Goal: Task Accomplishment & Management: Manage account settings

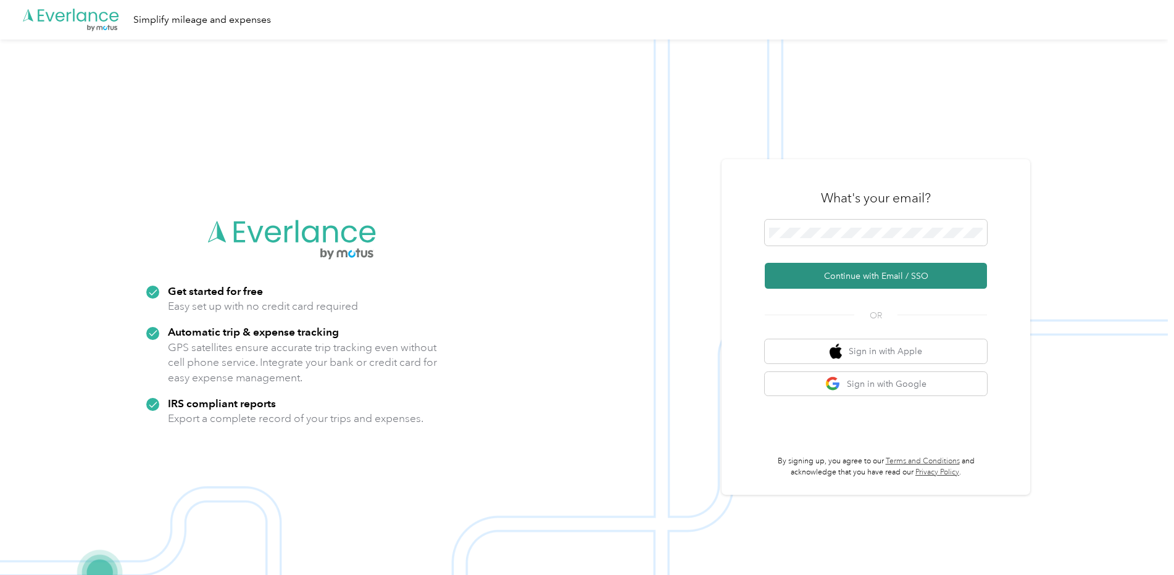
click at [836, 265] on button "Continue with Email / SSO" at bounding box center [876, 276] width 222 height 26
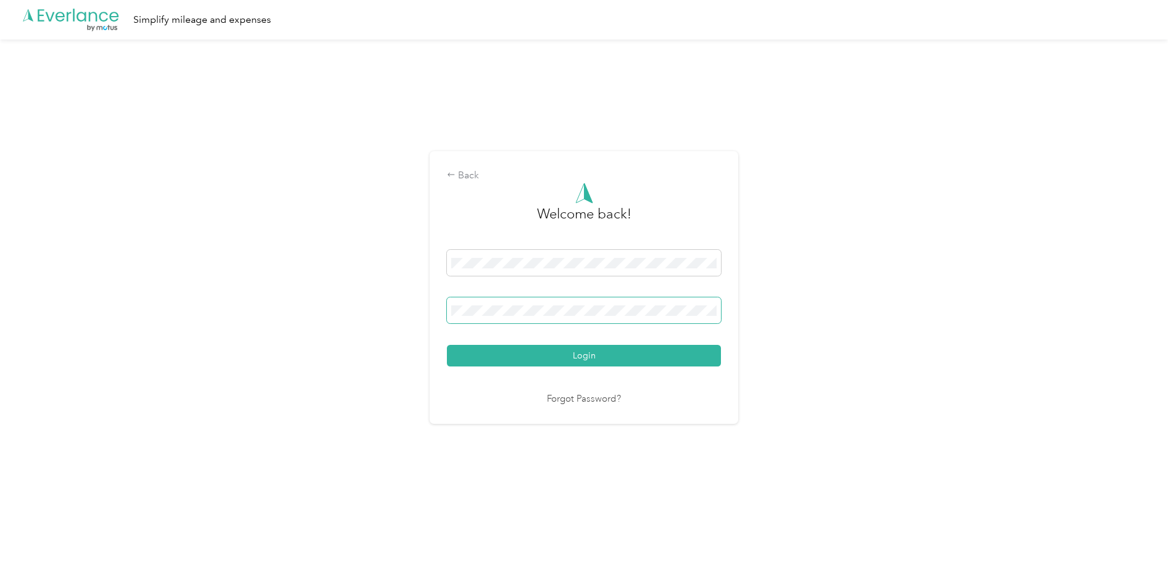
click at [447, 345] on button "Login" at bounding box center [584, 356] width 274 height 22
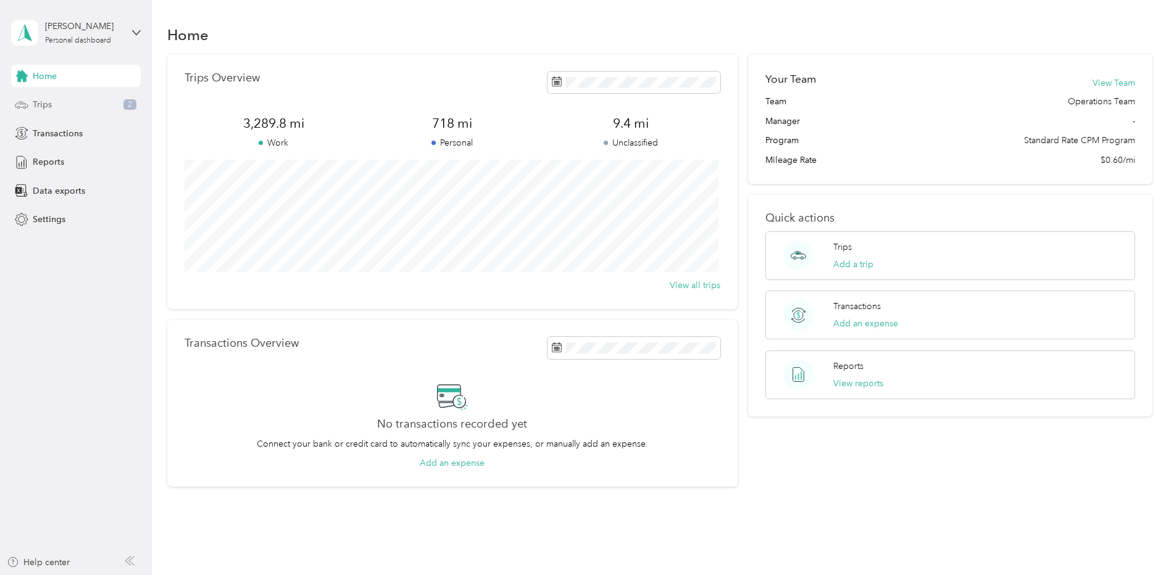
click at [39, 101] on span "Trips" at bounding box center [42, 104] width 19 height 13
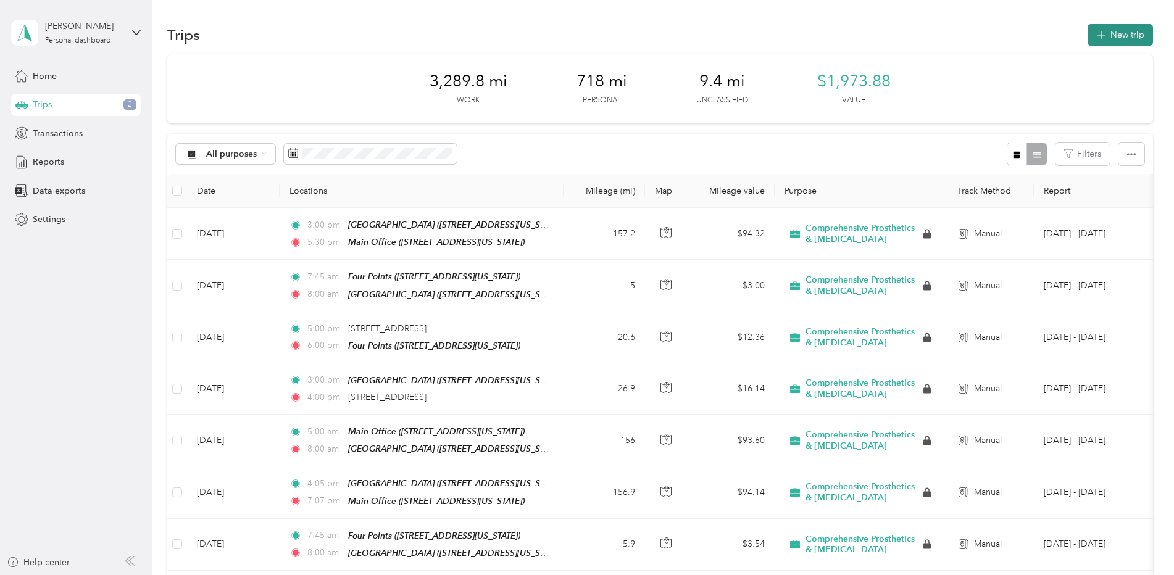
click at [1103, 31] on button "New trip" at bounding box center [1120, 35] width 65 height 22
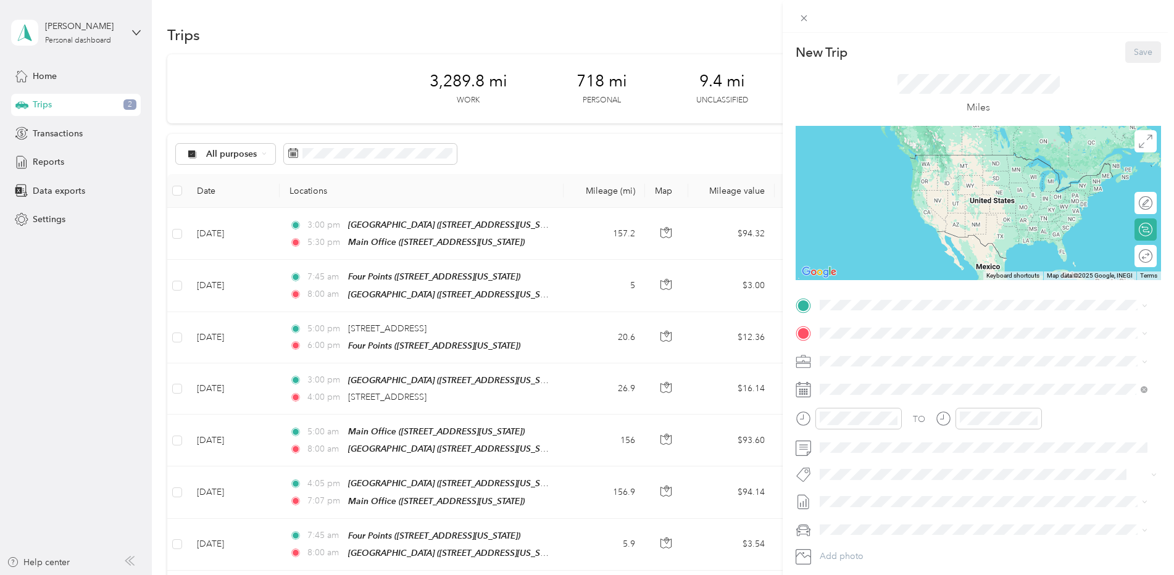
click at [866, 391] on strong "Main Office" at bounding box center [867, 390] width 48 height 11
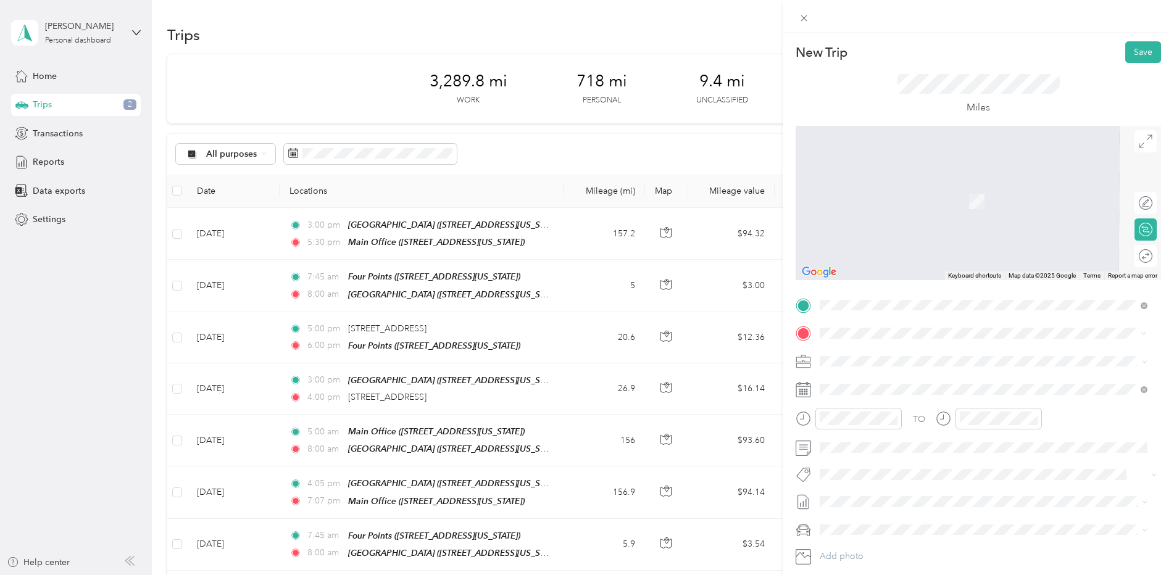
click at [888, 388] on div "[GEOGRAPHIC_DATA] [STREET_ADDRESS][US_STATE]" at bounding box center [904, 389] width 123 height 26
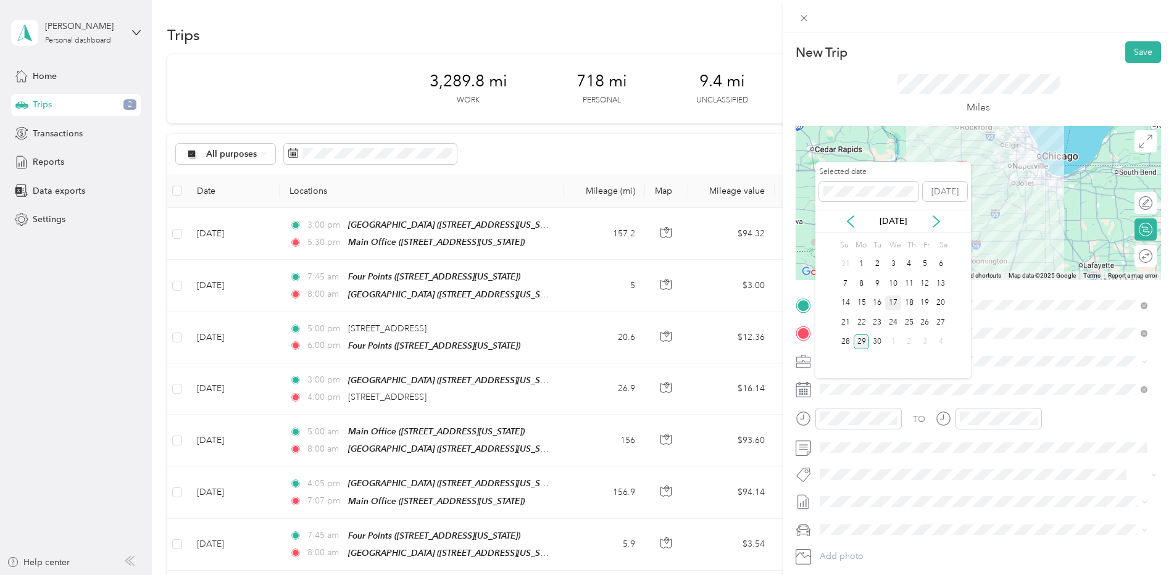
click at [898, 301] on div "17" at bounding box center [893, 303] width 16 height 15
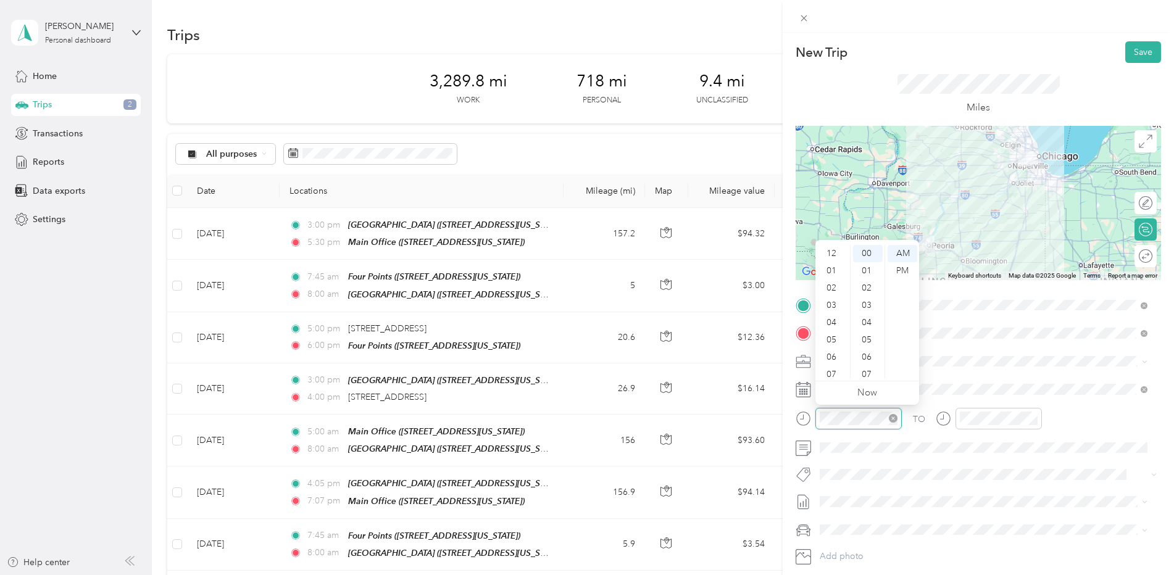
scroll to position [74, 0]
click at [835, 261] on div "05" at bounding box center [833, 265] width 30 height 17
click at [1158, 426] on form "New Trip Save This trip cannot be edited because it is either under review, app…" at bounding box center [978, 317] width 391 height 552
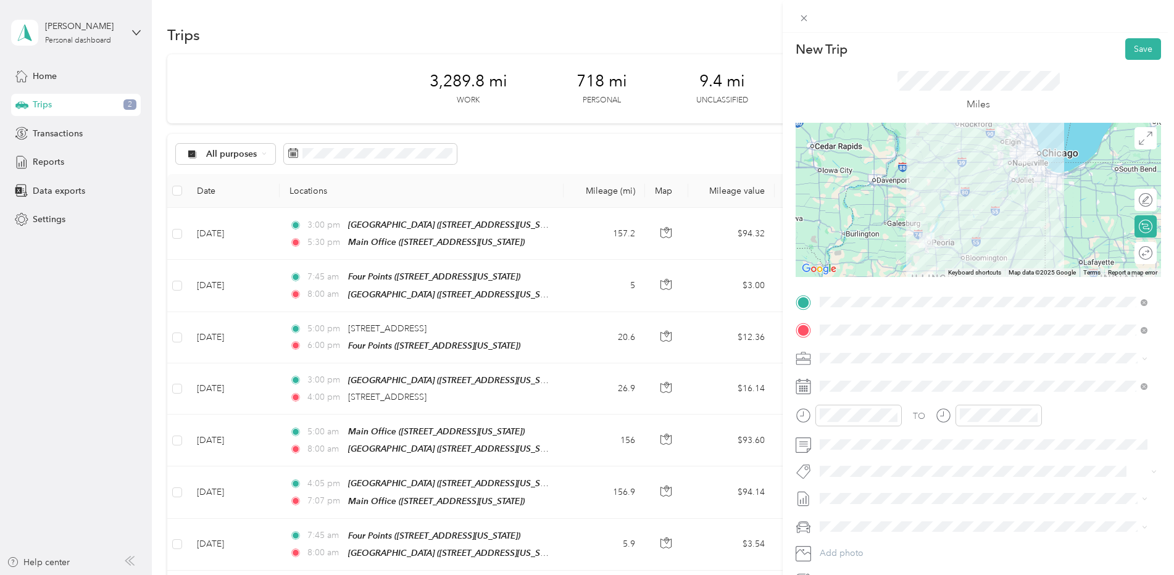
scroll to position [0, 0]
click at [1135, 60] on button "Save" at bounding box center [1143, 52] width 36 height 22
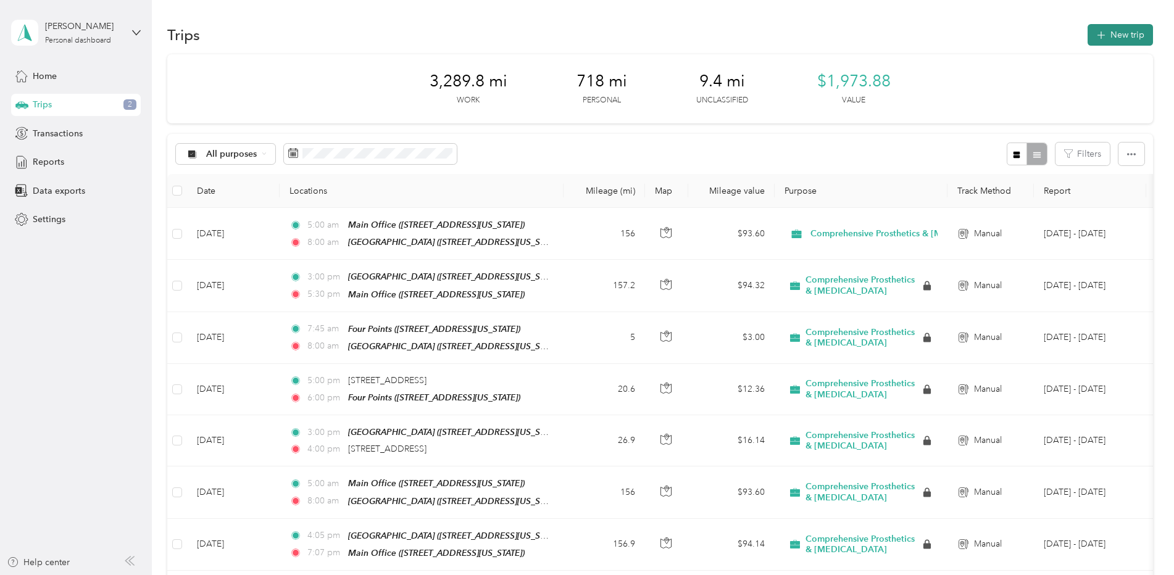
click at [1100, 36] on icon "button" at bounding box center [1101, 35] width 14 height 14
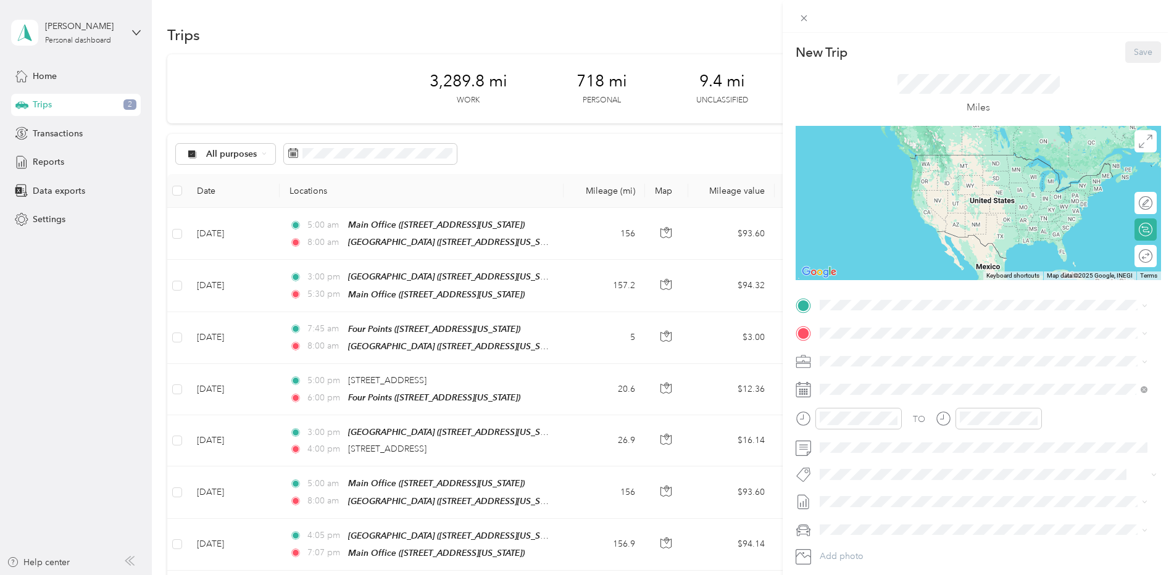
click at [862, 364] on span "[STREET_ADDRESS][US_STATE]" at bounding box center [904, 368] width 123 height 10
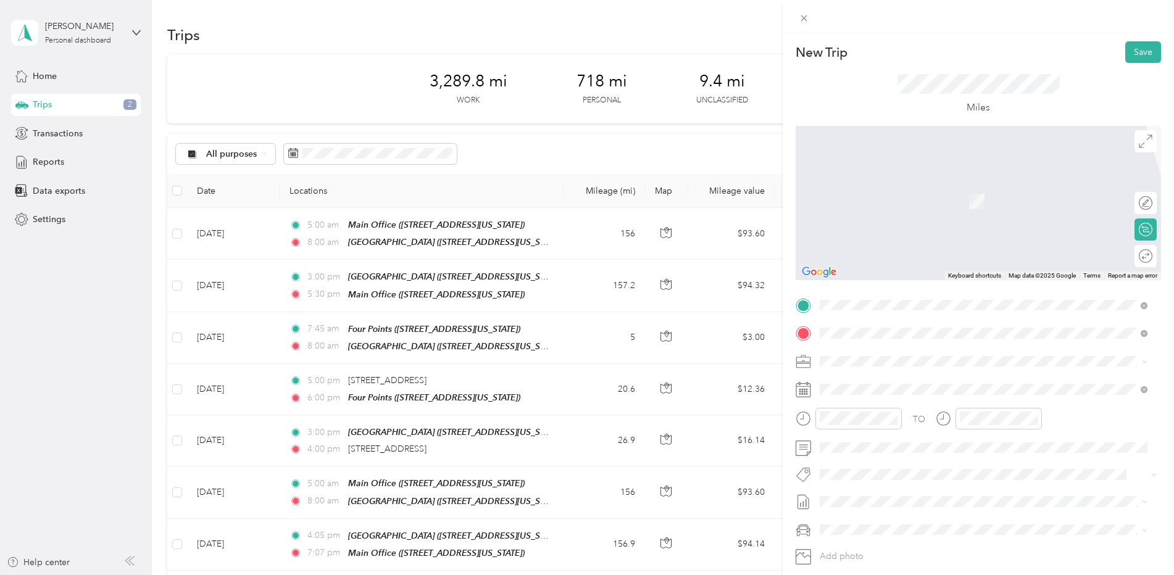
click at [912, 391] on span "[STREET_ADDRESS][US_STATE]" at bounding box center [904, 396] width 123 height 10
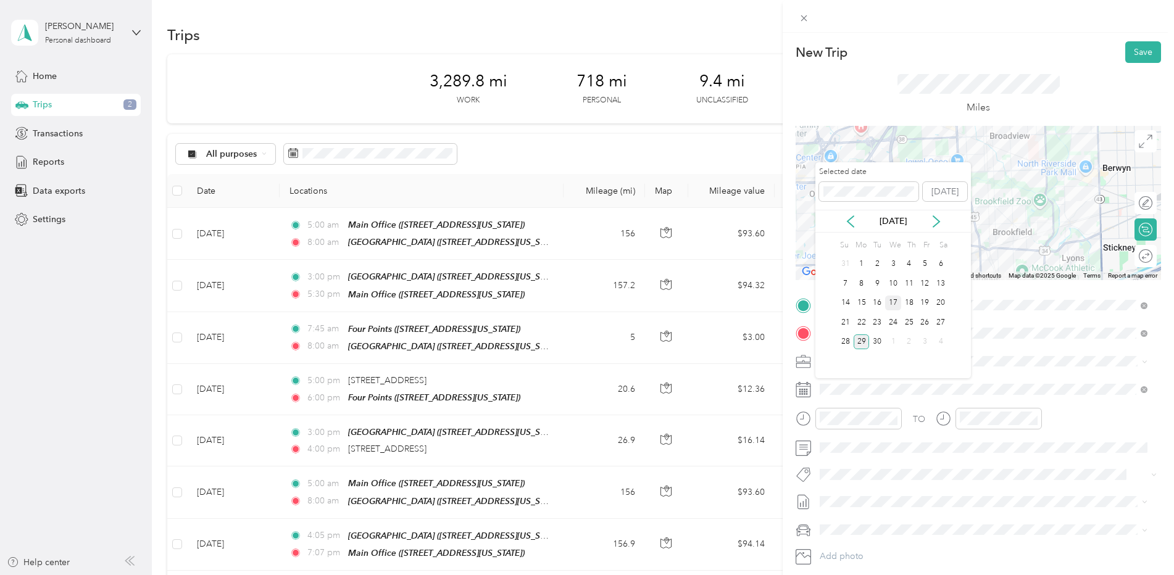
click at [894, 298] on div "17" at bounding box center [893, 303] width 16 height 15
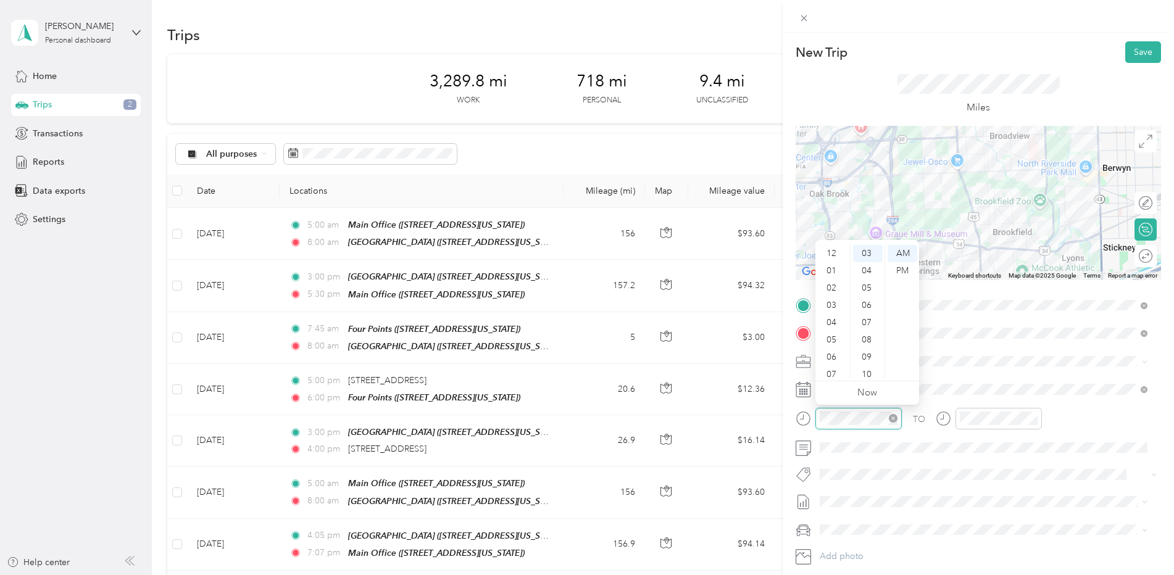
scroll to position [74, 0]
drag, startPoint x: 828, startPoint y: 265, endPoint x: 839, endPoint y: 273, distance: 13.7
click at [829, 265] on div "05" at bounding box center [833, 265] width 30 height 17
click at [867, 253] on div "00" at bounding box center [868, 253] width 30 height 17
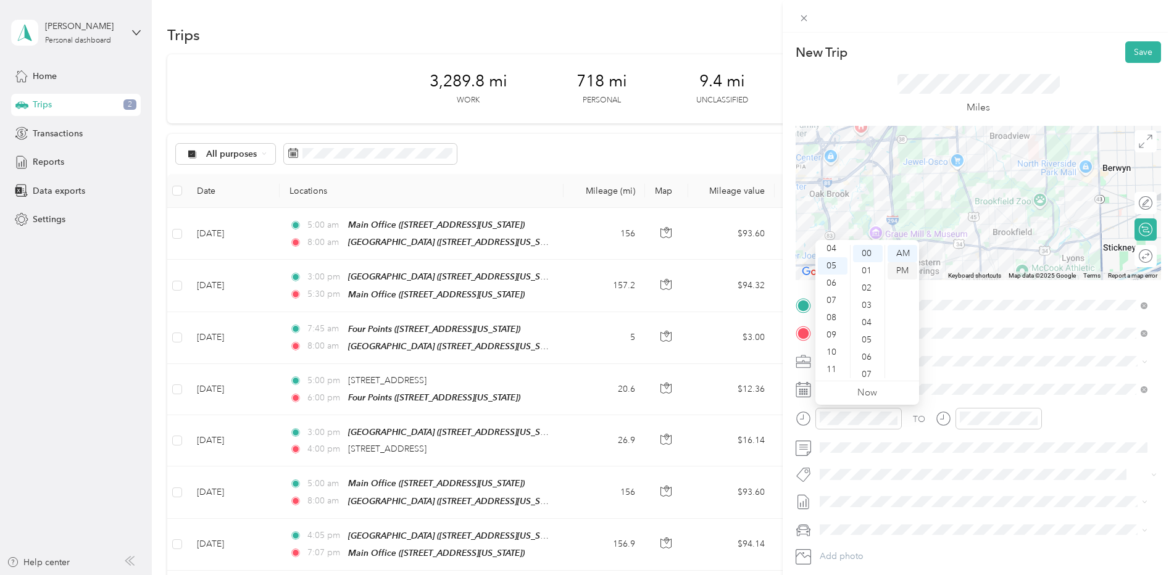
click at [902, 269] on div "PM" at bounding box center [903, 270] width 30 height 17
click at [968, 264] on div "05" at bounding box center [972, 265] width 30 height 17
click at [1005, 299] on div "20" at bounding box center [1008, 300] width 30 height 17
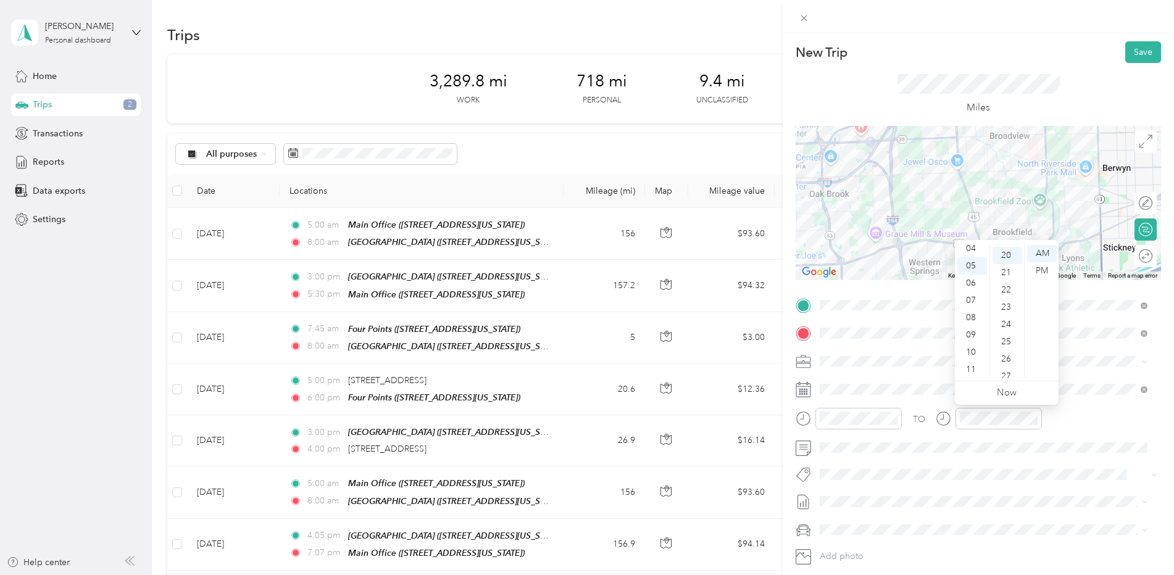
scroll to position [346, 0]
click at [1035, 272] on div "PM" at bounding box center [1042, 270] width 30 height 17
click at [1072, 91] on div "Miles" at bounding box center [978, 94] width 365 height 63
click at [1138, 54] on button "Save" at bounding box center [1143, 52] width 36 height 22
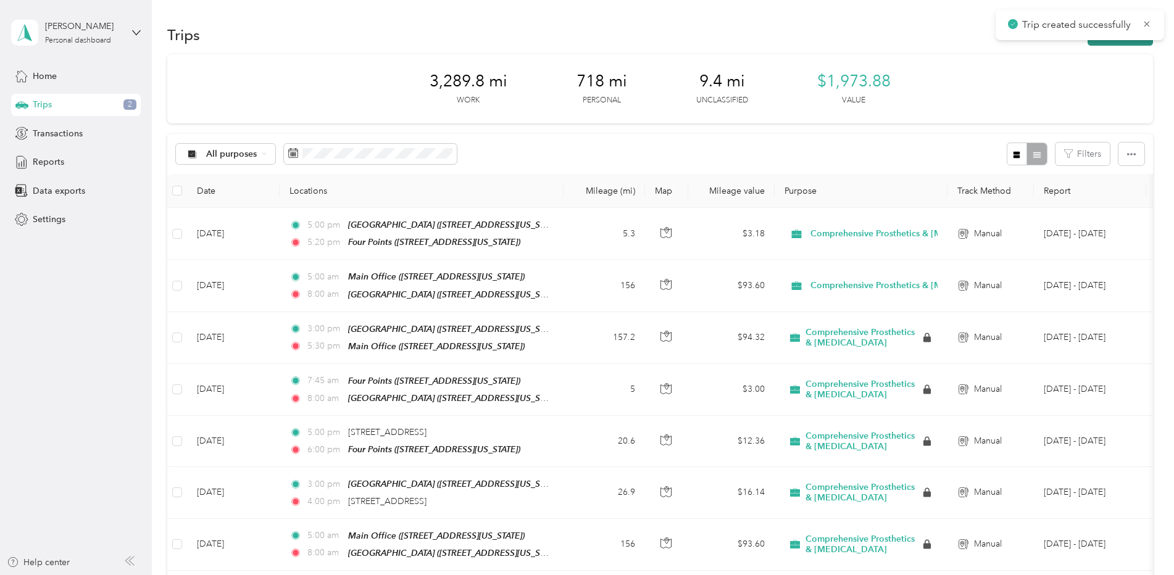
click at [1112, 43] on button "New trip" at bounding box center [1120, 35] width 65 height 22
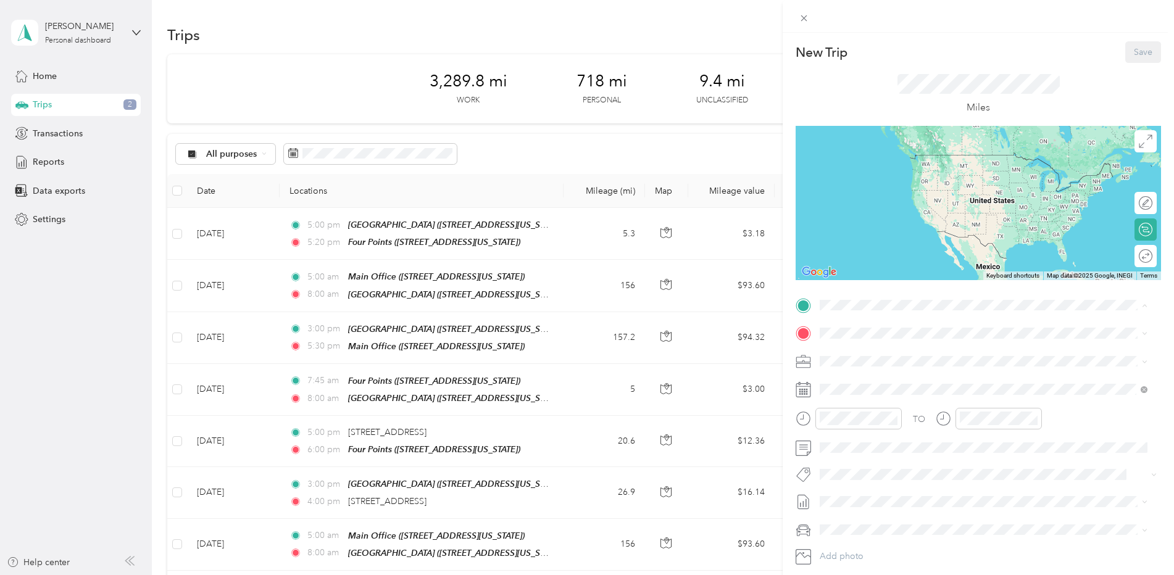
click at [871, 438] on div "Four Points [STREET_ADDRESS][US_STATE]" at bounding box center [904, 440] width 123 height 26
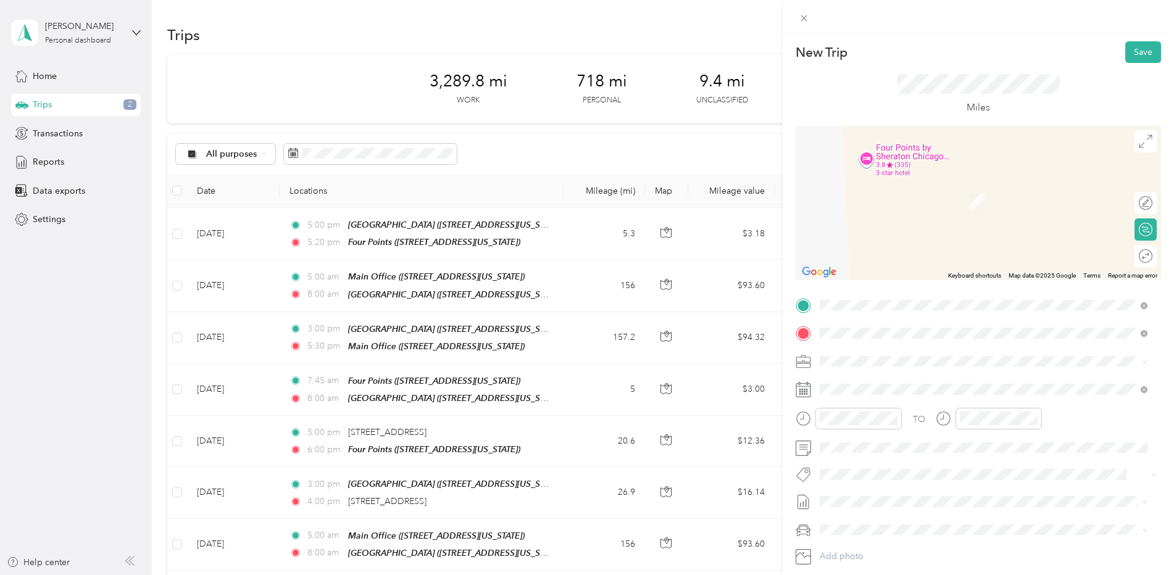
click at [874, 96] on div "Miles" at bounding box center [978, 94] width 365 height 63
click at [871, 387] on div "[GEOGRAPHIC_DATA] [STREET_ADDRESS][US_STATE]" at bounding box center [904, 390] width 123 height 26
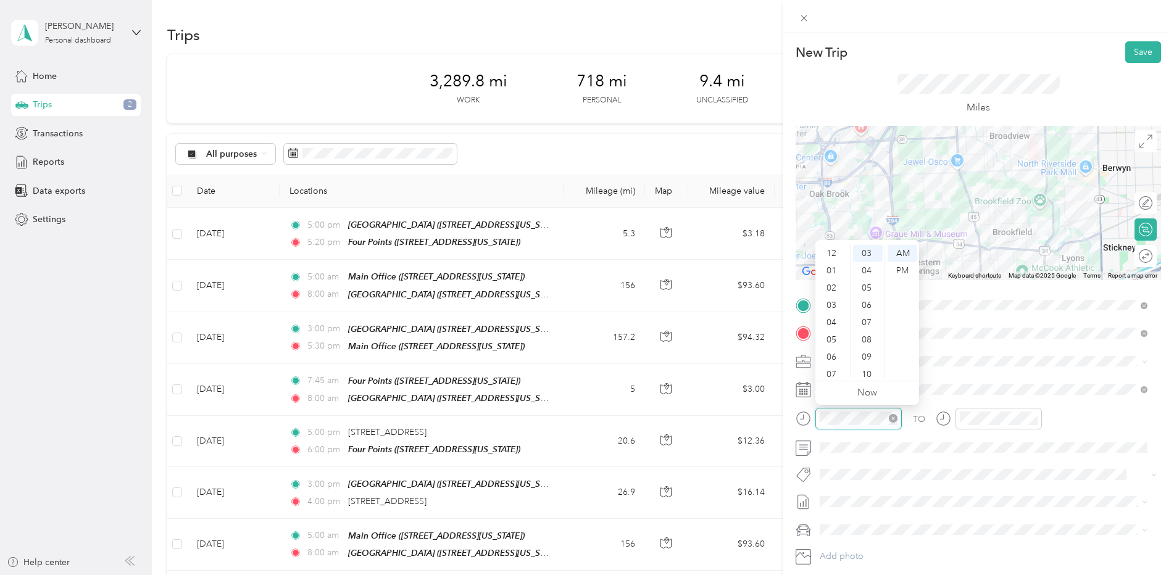
scroll to position [74, 0]
click at [833, 278] on div "06" at bounding box center [833, 283] width 30 height 17
click at [872, 288] on div "30" at bounding box center [868, 288] width 30 height 17
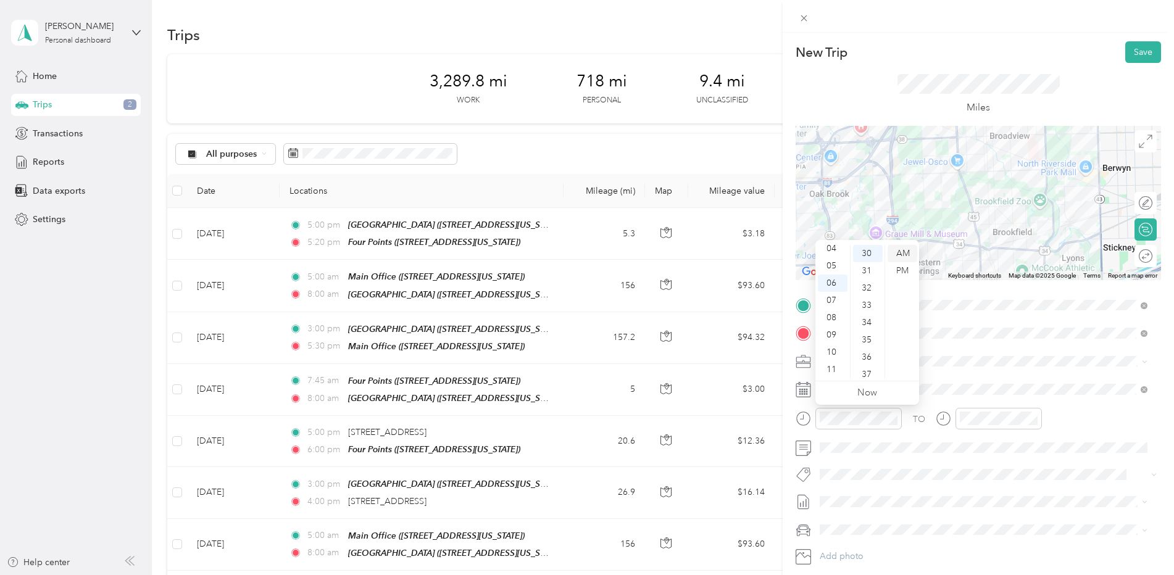
click at [900, 252] on div "AM" at bounding box center [903, 253] width 30 height 17
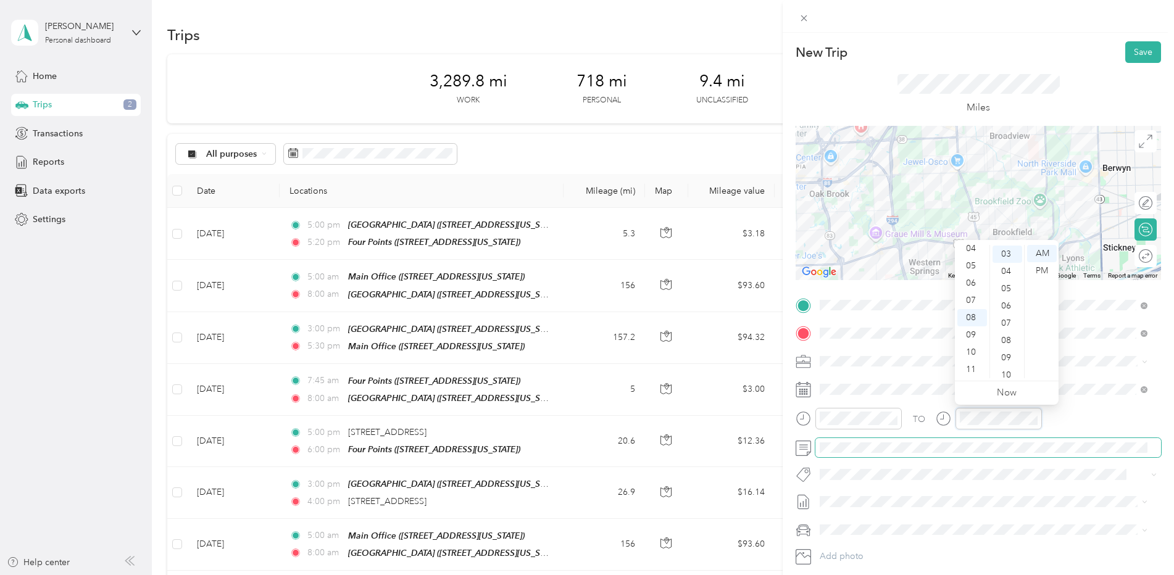
scroll to position [52, 0]
click at [974, 295] on div "07" at bounding box center [972, 300] width 30 height 17
click at [1005, 254] on div "00" at bounding box center [1008, 253] width 30 height 17
click at [1043, 252] on div "AM" at bounding box center [1042, 253] width 30 height 17
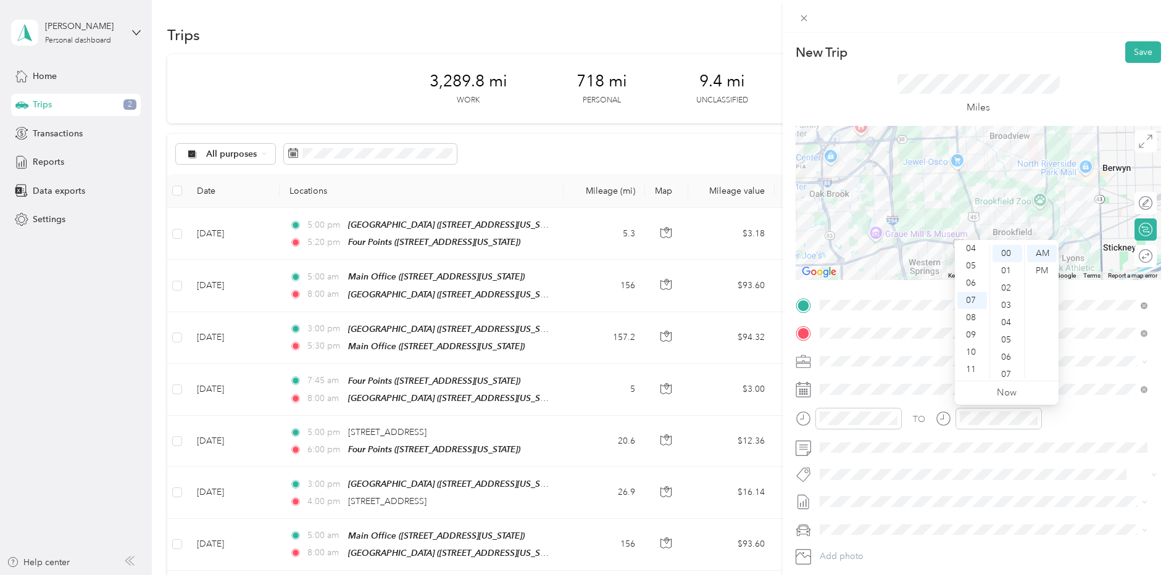
click at [1089, 428] on div "TO" at bounding box center [978, 423] width 365 height 30
click at [1132, 53] on button "Save" at bounding box center [1143, 52] width 36 height 22
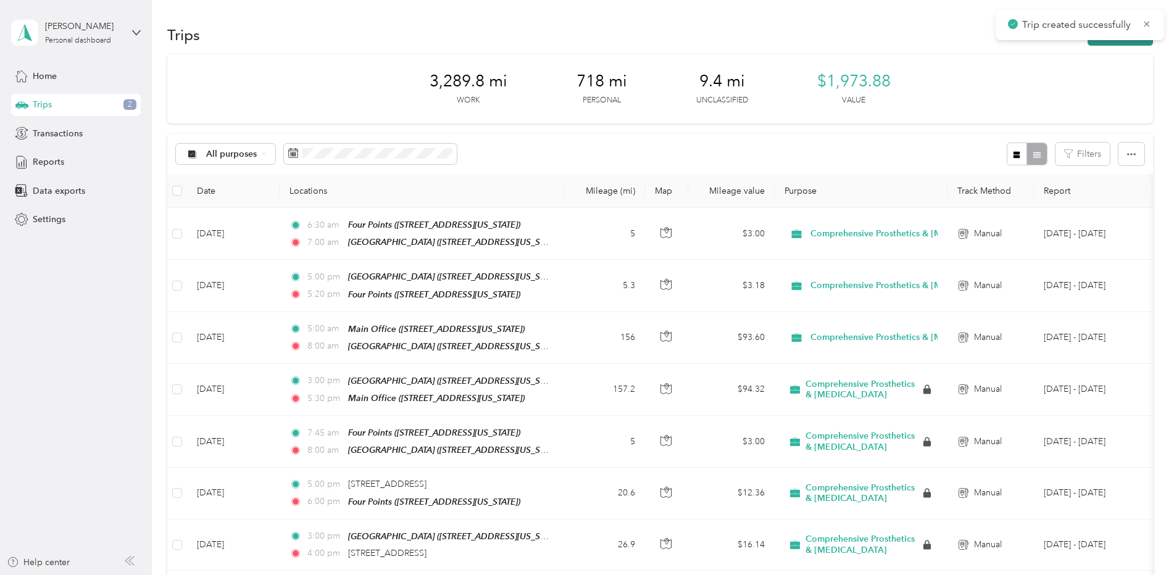
click at [1118, 42] on button "New trip" at bounding box center [1120, 35] width 65 height 22
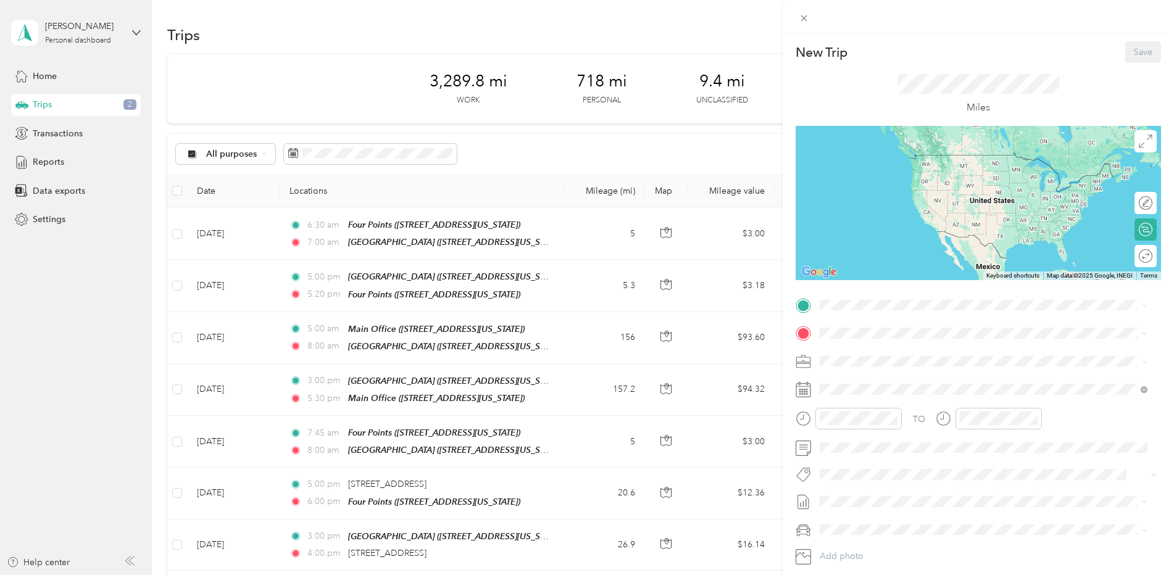
click at [881, 358] on div "[GEOGRAPHIC_DATA] [STREET_ADDRESS][US_STATE]" at bounding box center [904, 362] width 123 height 26
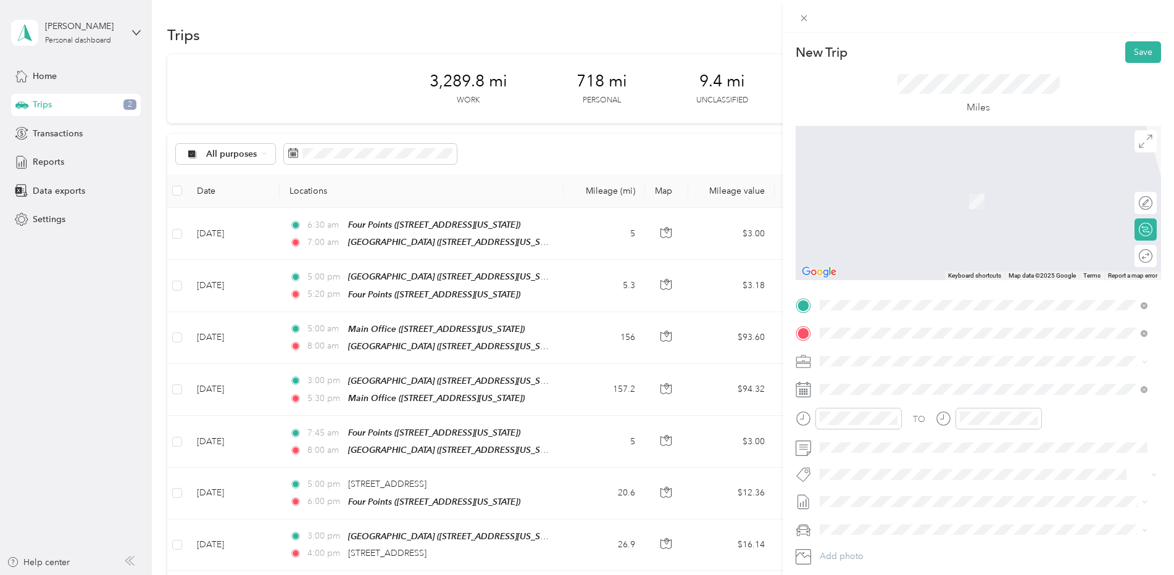
click at [883, 383] on span "[STREET_ADDRESS][US_STATE]" at bounding box center [904, 377] width 123 height 11
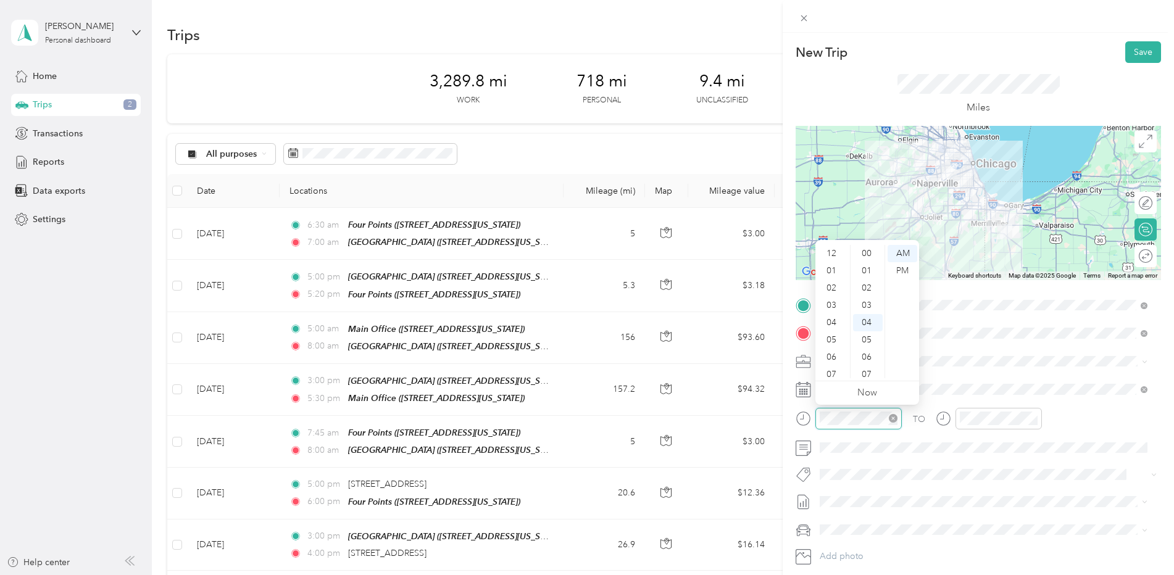
scroll to position [74, 0]
click at [831, 329] on div "09" at bounding box center [833, 335] width 30 height 17
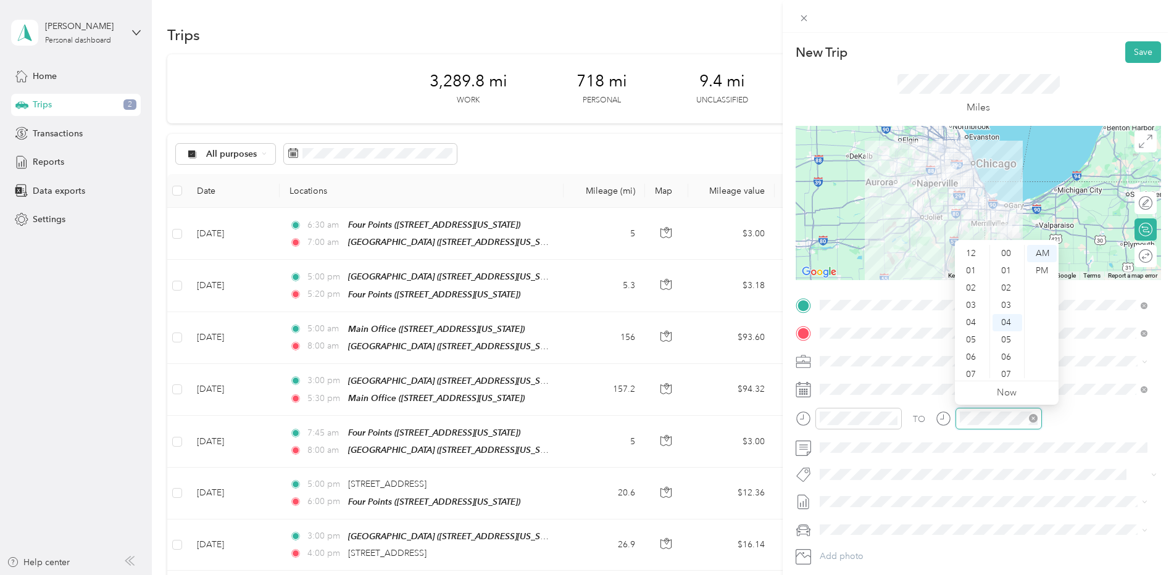
scroll to position [69, 0]
click at [973, 348] on div "10" at bounding box center [972, 352] width 30 height 17
click at [1007, 333] on div "30" at bounding box center [1008, 332] width 30 height 17
click at [1051, 101] on div "Miles" at bounding box center [979, 94] width 162 height 41
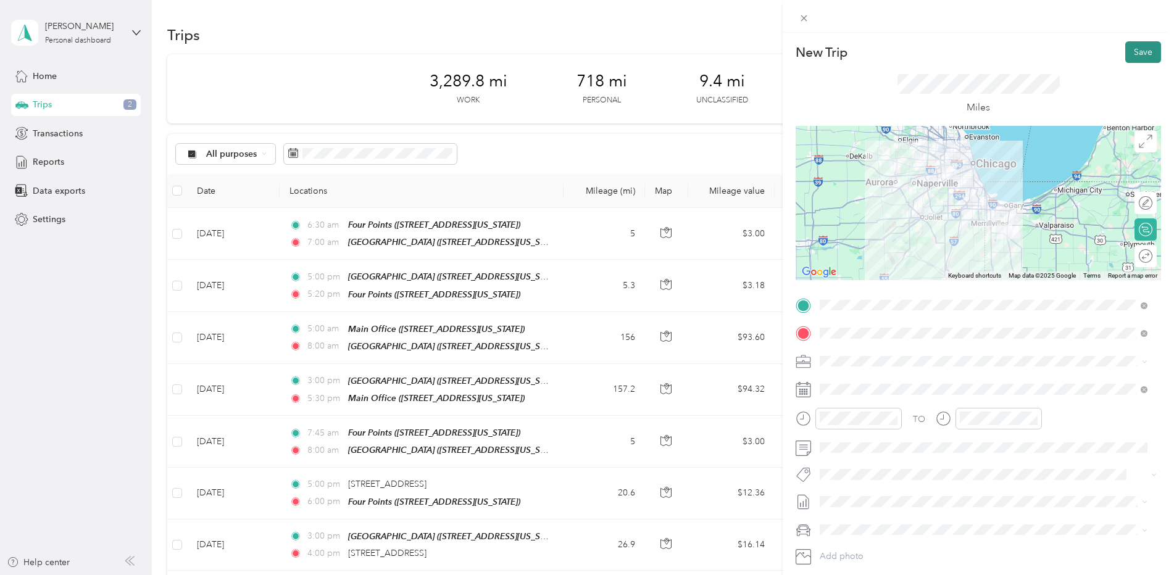
click at [1130, 47] on button "Save" at bounding box center [1143, 52] width 36 height 22
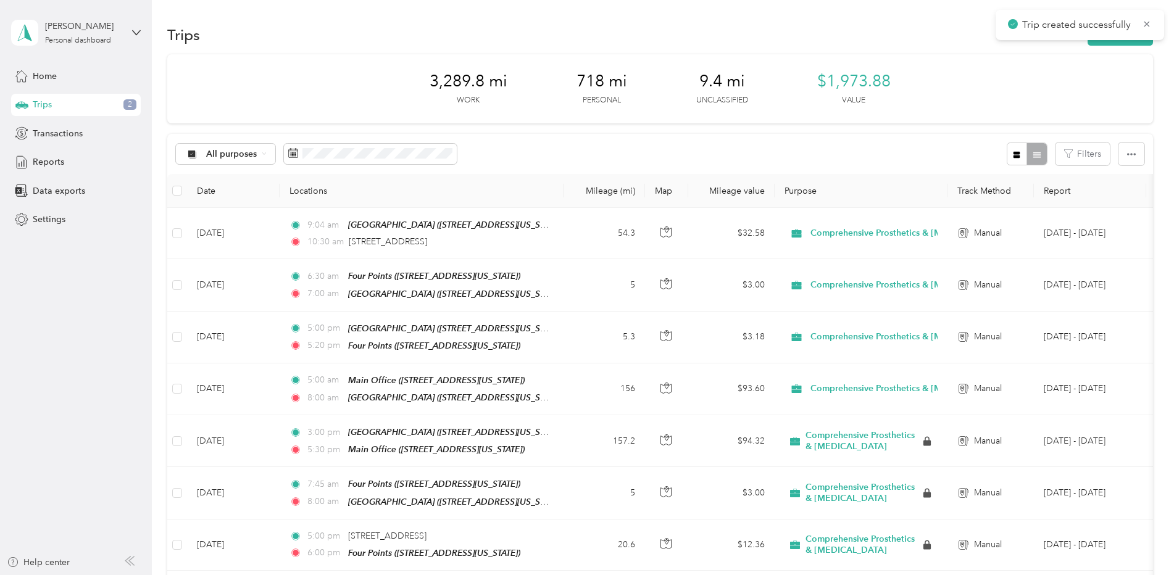
click at [1107, 40] on div "Trip created successfully" at bounding box center [1080, 25] width 169 height 30
click at [1106, 45] on button "New trip" at bounding box center [1120, 35] width 65 height 22
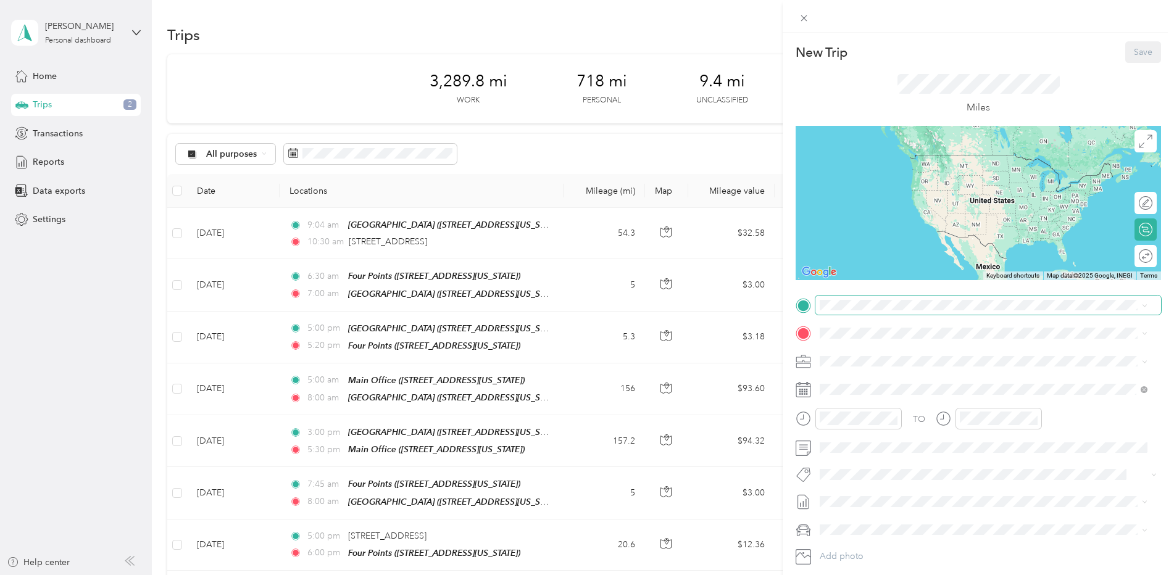
click at [865, 575] on div "New Trip Save This trip cannot be edited because it is either under review, app…" at bounding box center [584, 575] width 1168 height 0
click at [867, 356] on span "[STREET_ADDRESS][US_STATE]" at bounding box center [904, 349] width 123 height 11
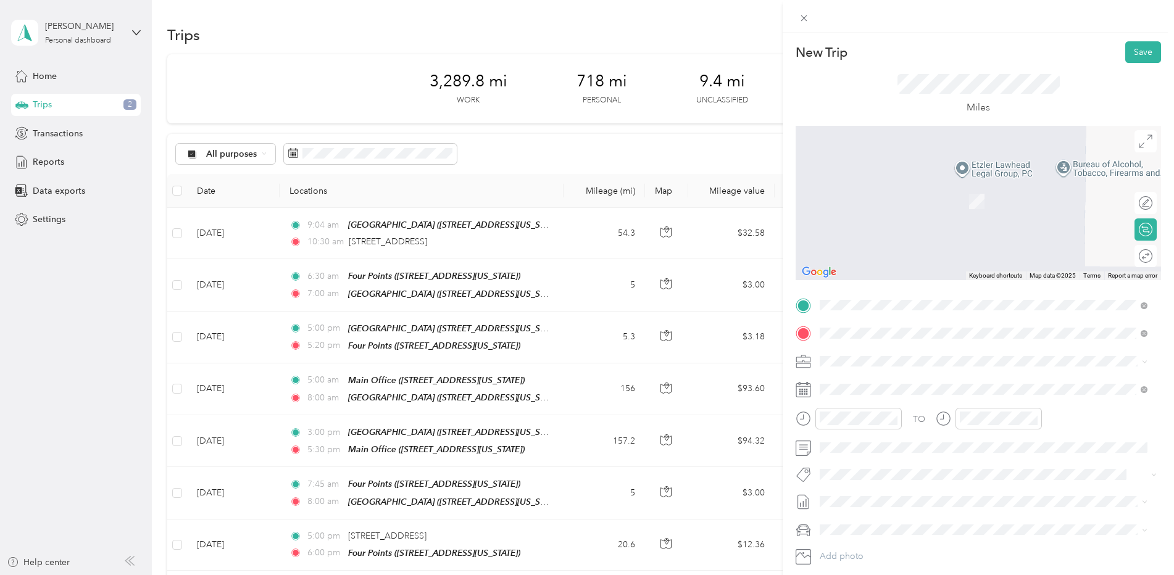
click at [884, 391] on span "[STREET_ADDRESS][US_STATE]" at bounding box center [904, 396] width 123 height 10
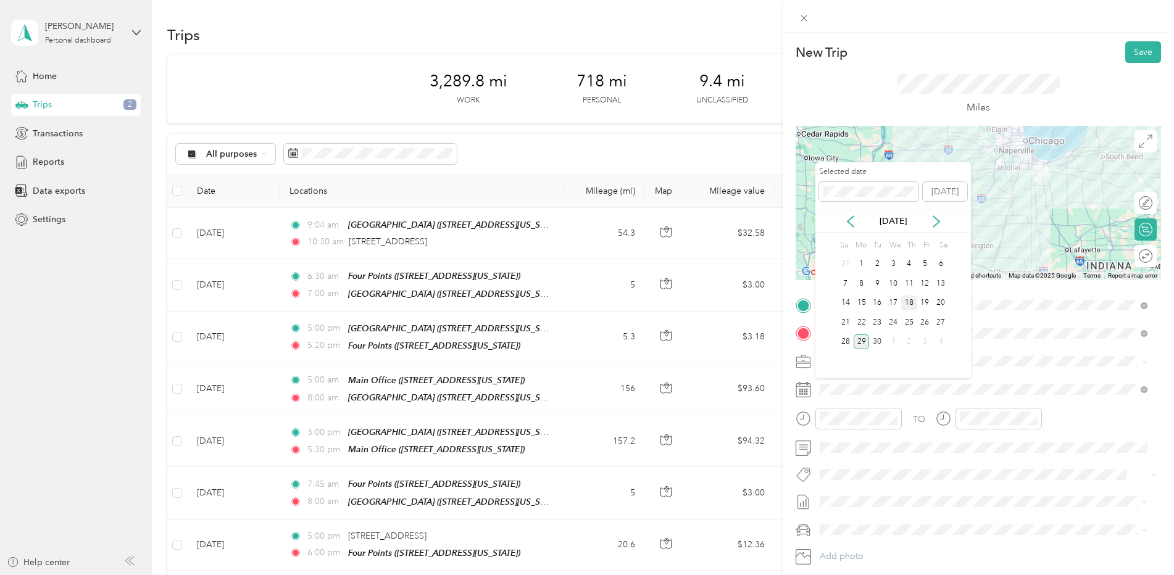
click at [909, 304] on div "18" at bounding box center [909, 303] width 16 height 15
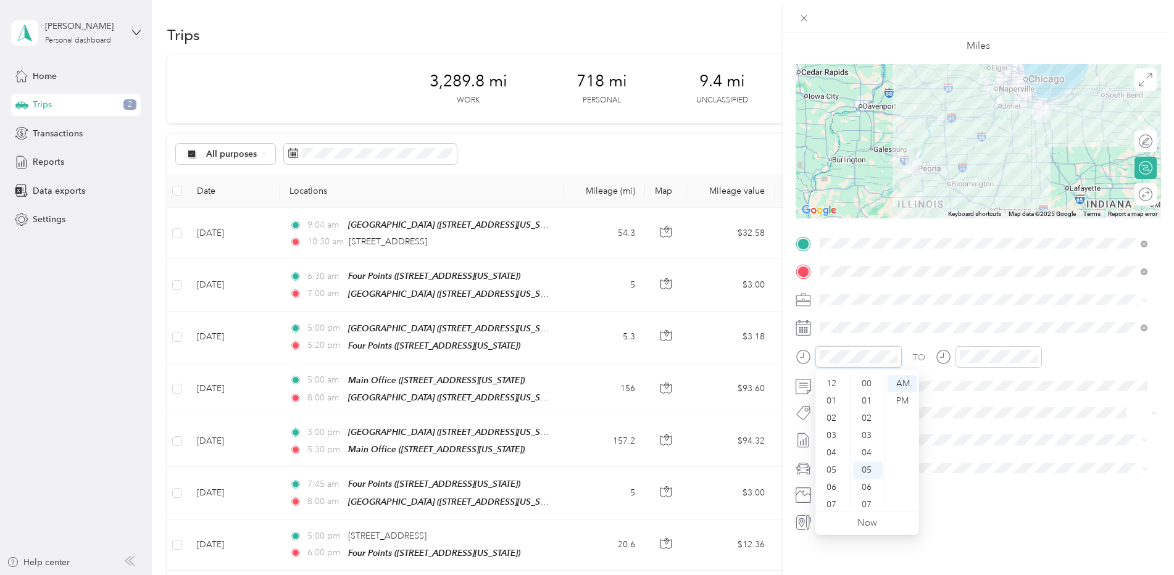
scroll to position [74, 0]
click at [833, 380] on div "04" at bounding box center [833, 378] width 30 height 17
drag, startPoint x: 896, startPoint y: 393, endPoint x: 915, endPoint y: 393, distance: 19.1
click at [896, 393] on div "PM" at bounding box center [903, 401] width 30 height 17
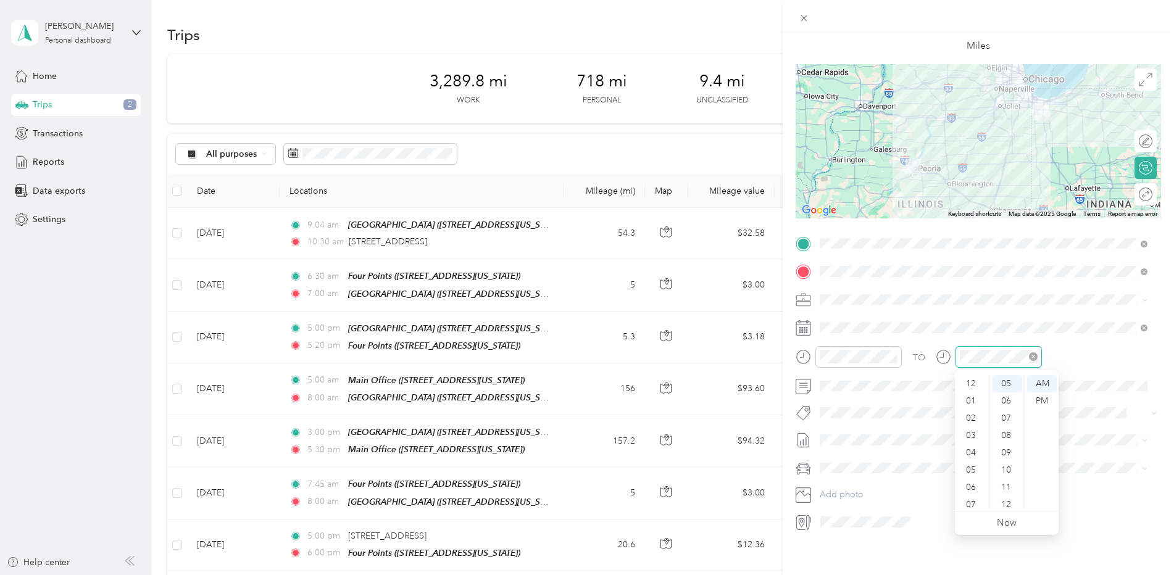
scroll to position [74, 0]
click at [969, 425] on div "07" at bounding box center [972, 430] width 30 height 17
drag, startPoint x: 1035, startPoint y: 399, endPoint x: 1031, endPoint y: 404, distance: 6.4
click at [1033, 399] on div "PM" at bounding box center [1042, 401] width 30 height 17
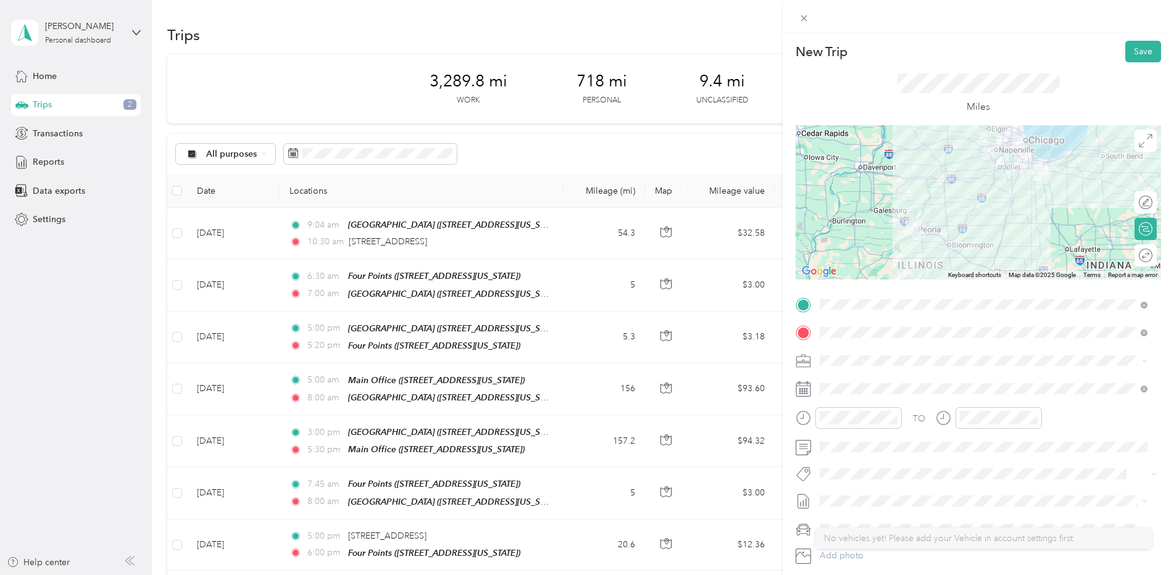
scroll to position [0, 0]
click at [1129, 54] on button "Save" at bounding box center [1143, 52] width 36 height 22
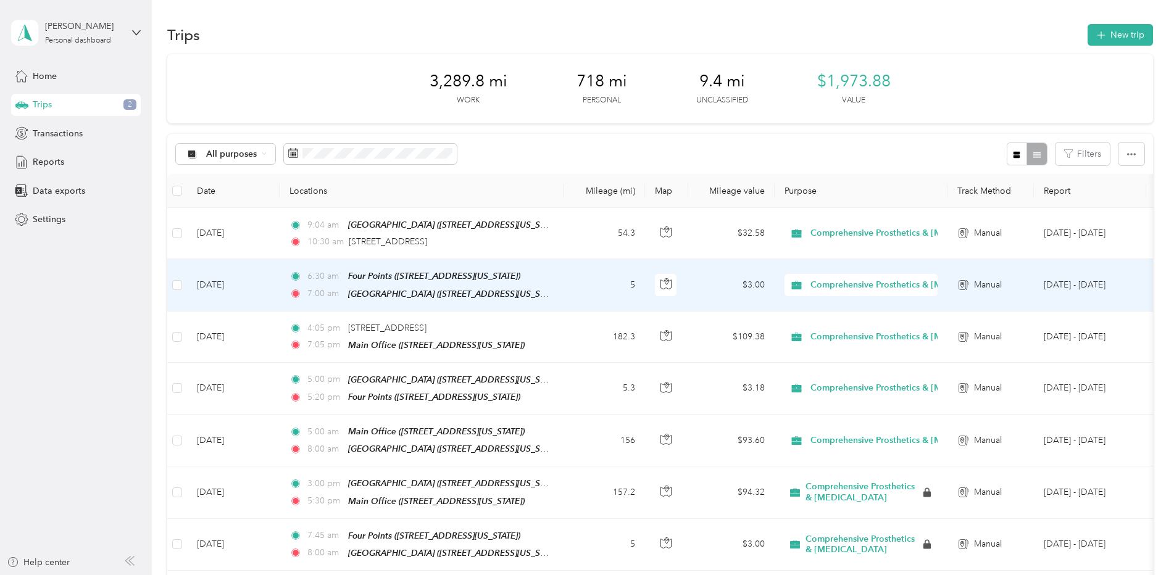
click at [351, 282] on div "Four Points ([STREET_ADDRESS][US_STATE])" at bounding box center [434, 276] width 172 height 14
click at [228, 286] on td "[DATE]" at bounding box center [233, 285] width 93 height 52
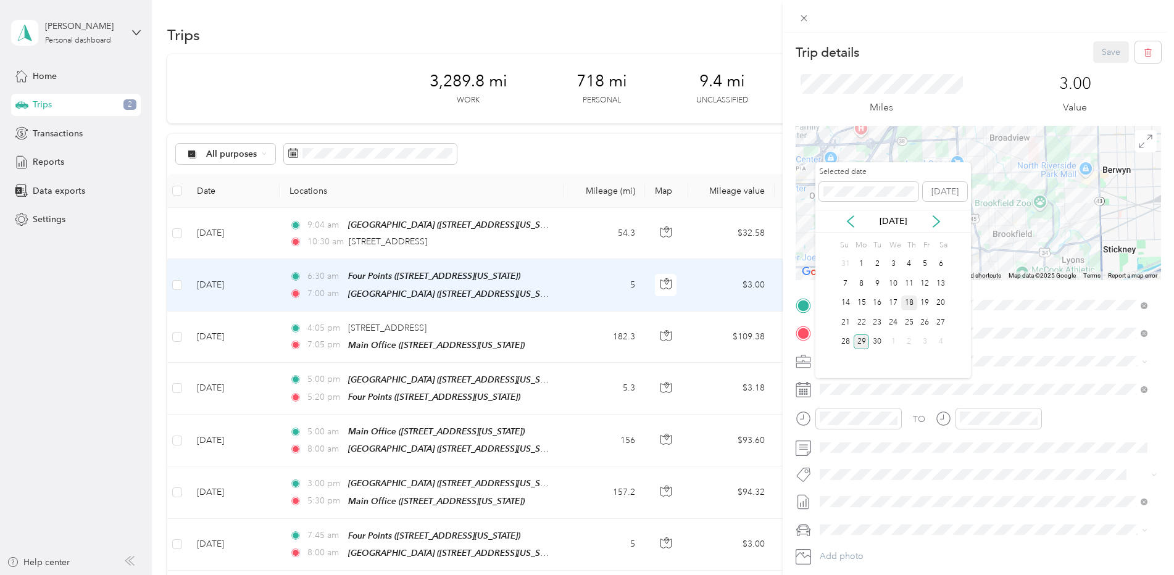
click at [907, 300] on div "18" at bounding box center [909, 303] width 16 height 15
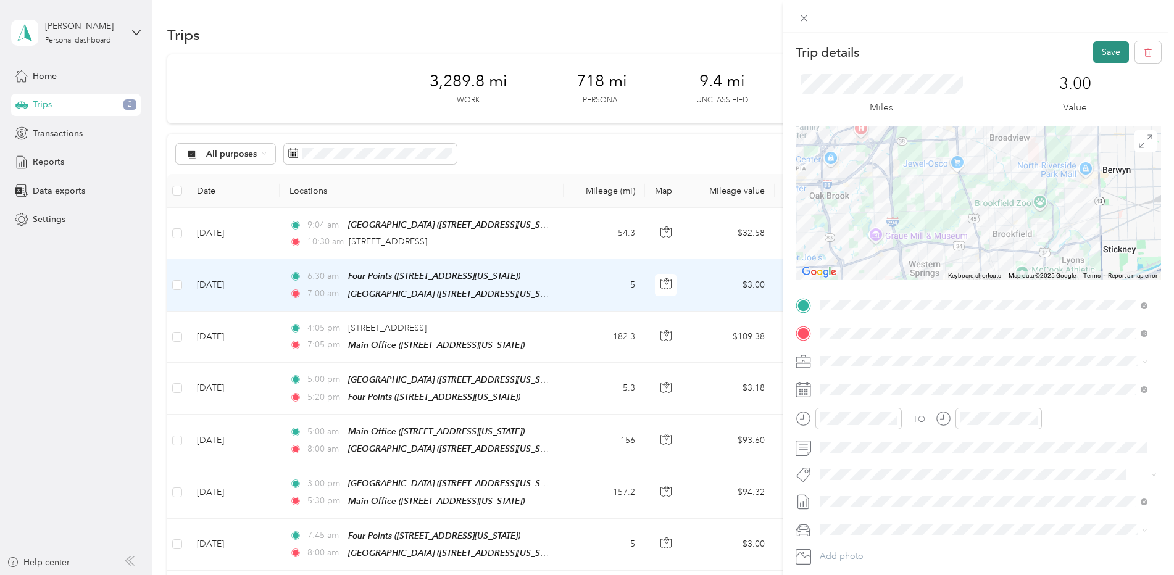
click at [1097, 54] on button "Save" at bounding box center [1111, 52] width 36 height 22
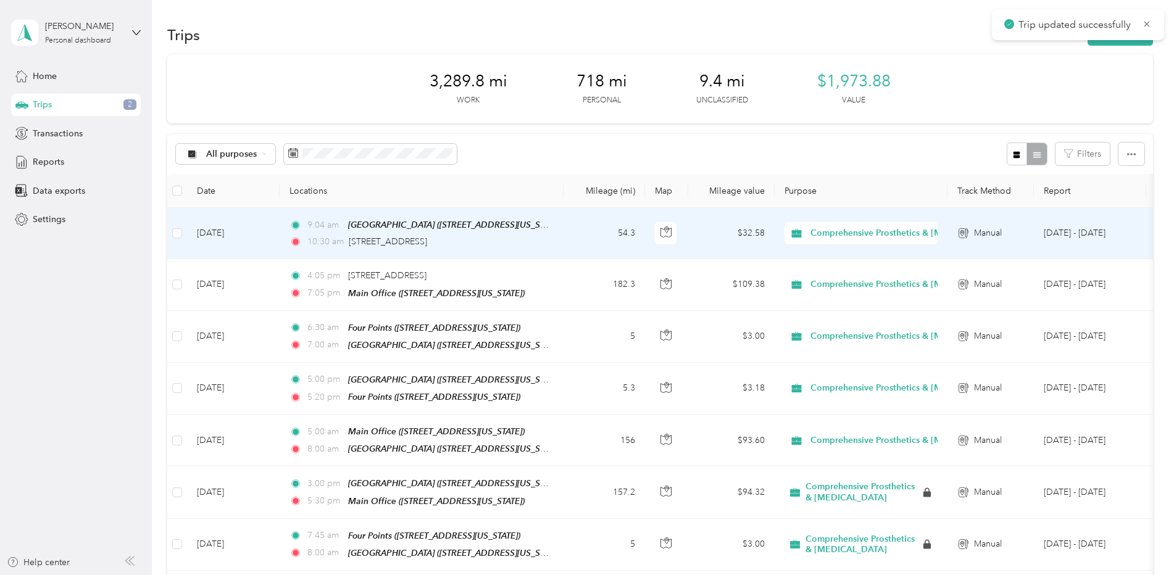
click at [225, 236] on td "[DATE]" at bounding box center [233, 233] width 93 height 51
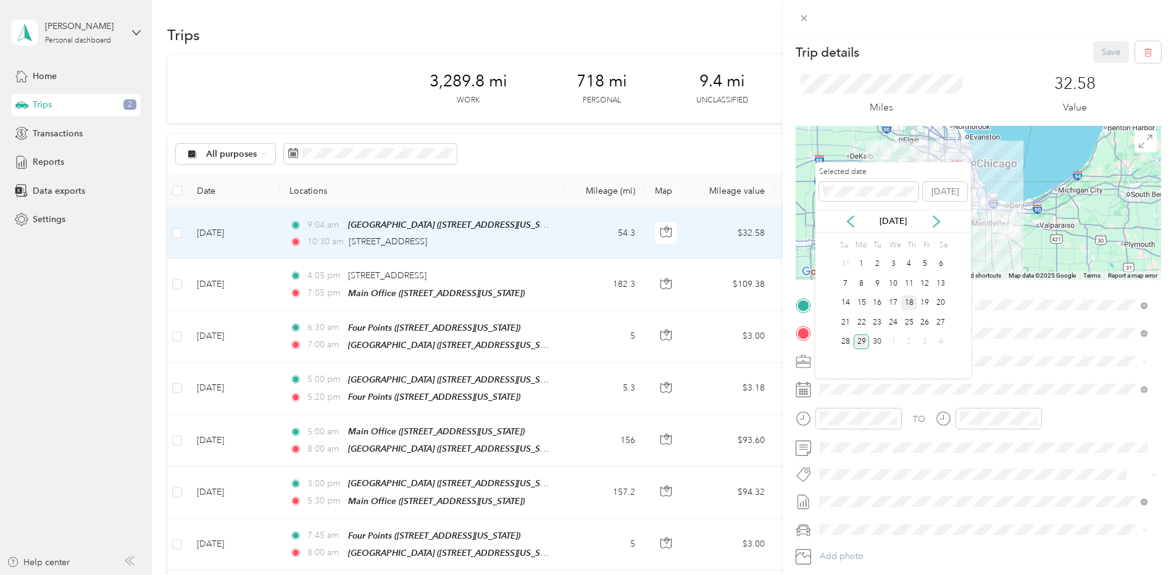
click at [909, 302] on div "18" at bounding box center [909, 303] width 16 height 15
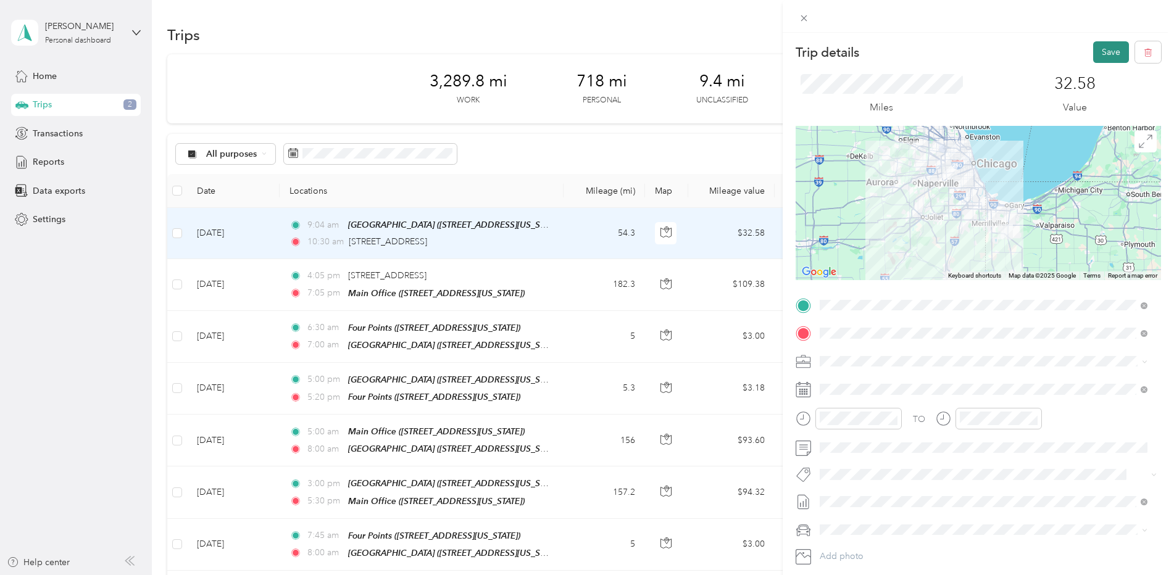
click at [1105, 50] on button "Save" at bounding box center [1111, 52] width 36 height 22
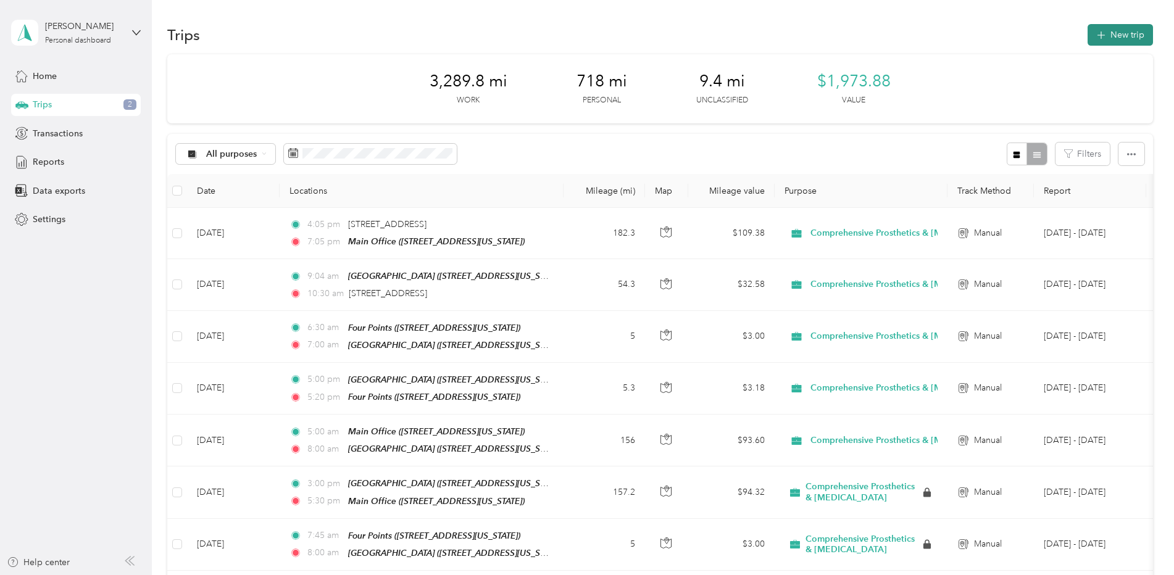
click at [1118, 30] on button "New trip" at bounding box center [1120, 35] width 65 height 22
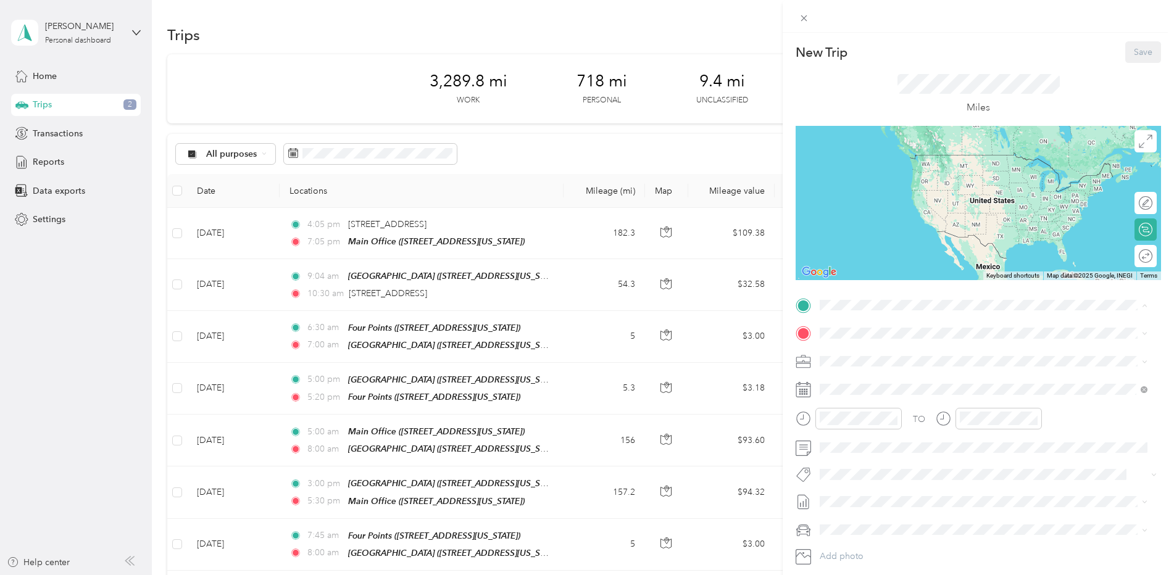
click at [879, 392] on strong "Main Office" at bounding box center [867, 393] width 48 height 11
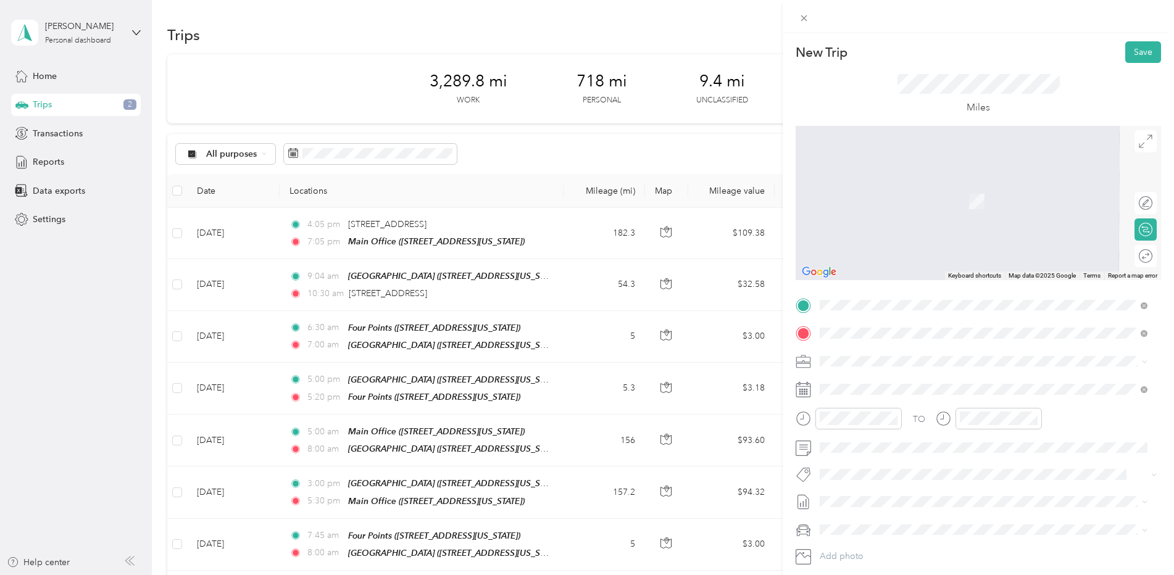
click at [865, 377] on strong "Brookfield" at bounding box center [864, 382] width 43 height 11
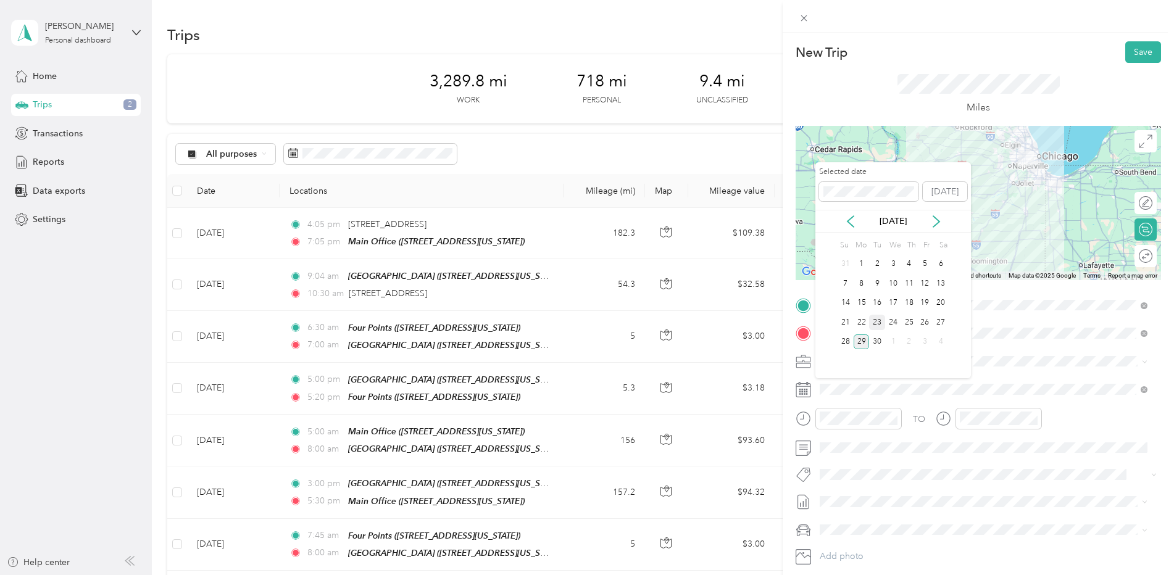
click at [878, 325] on div "23" at bounding box center [877, 322] width 16 height 15
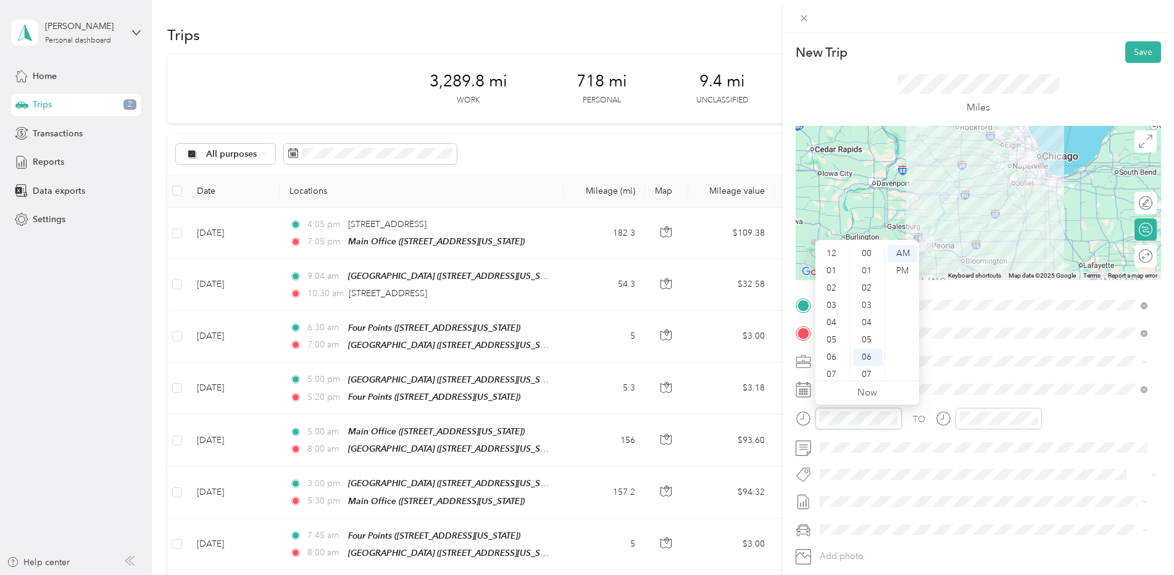
scroll to position [74, 0]
drag, startPoint x: 833, startPoint y: 259, endPoint x: 838, endPoint y: 264, distance: 6.6
click at [833, 259] on div "05" at bounding box center [833, 265] width 30 height 17
click at [869, 252] on div "00" at bounding box center [868, 253] width 30 height 17
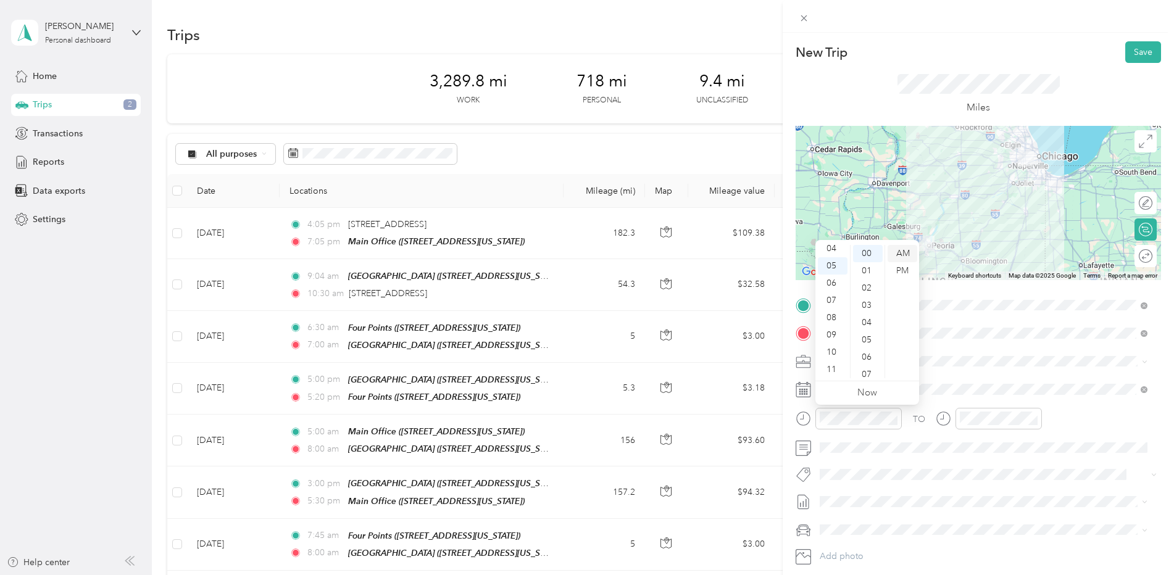
click at [894, 254] on div "AM" at bounding box center [903, 253] width 30 height 17
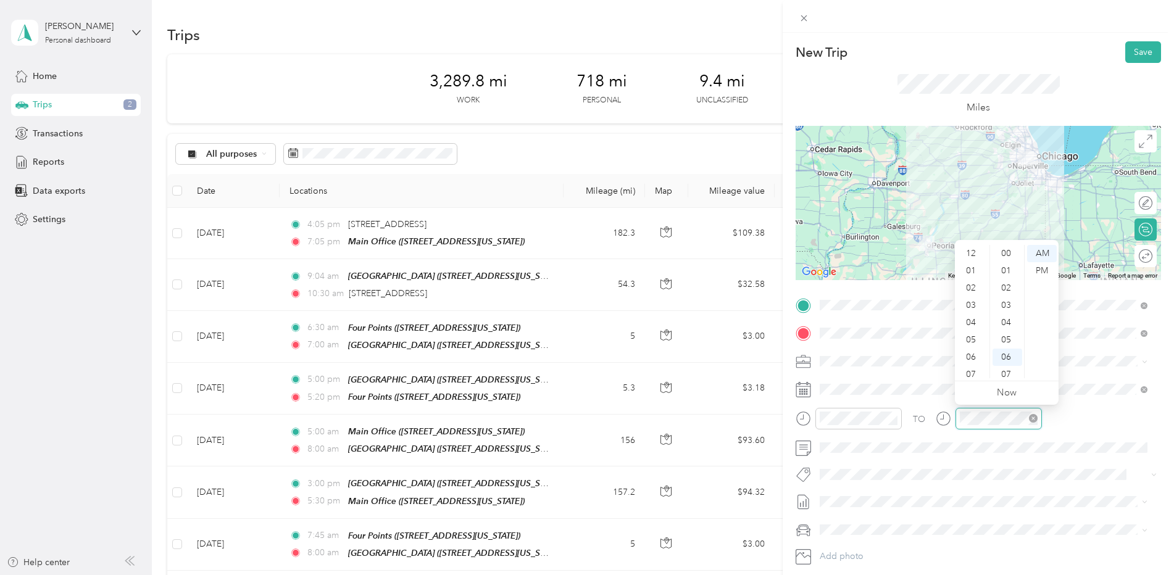
scroll to position [74, 0]
click at [1102, 494] on span at bounding box center [988, 502] width 346 height 20
click at [1130, 53] on button "Save" at bounding box center [1143, 52] width 36 height 22
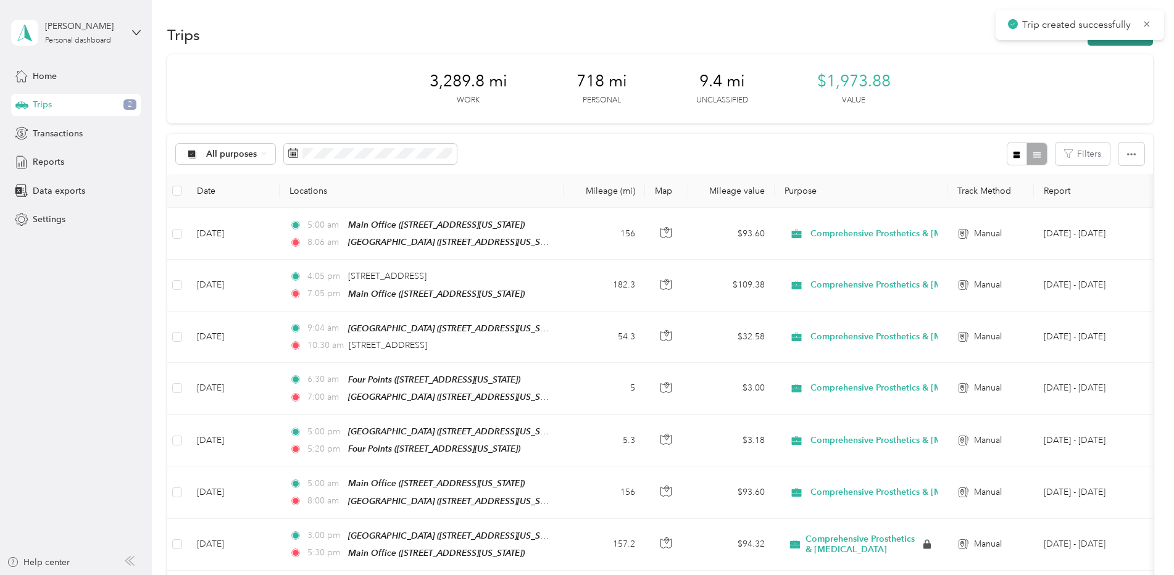
click at [1106, 43] on button "New trip" at bounding box center [1120, 35] width 65 height 22
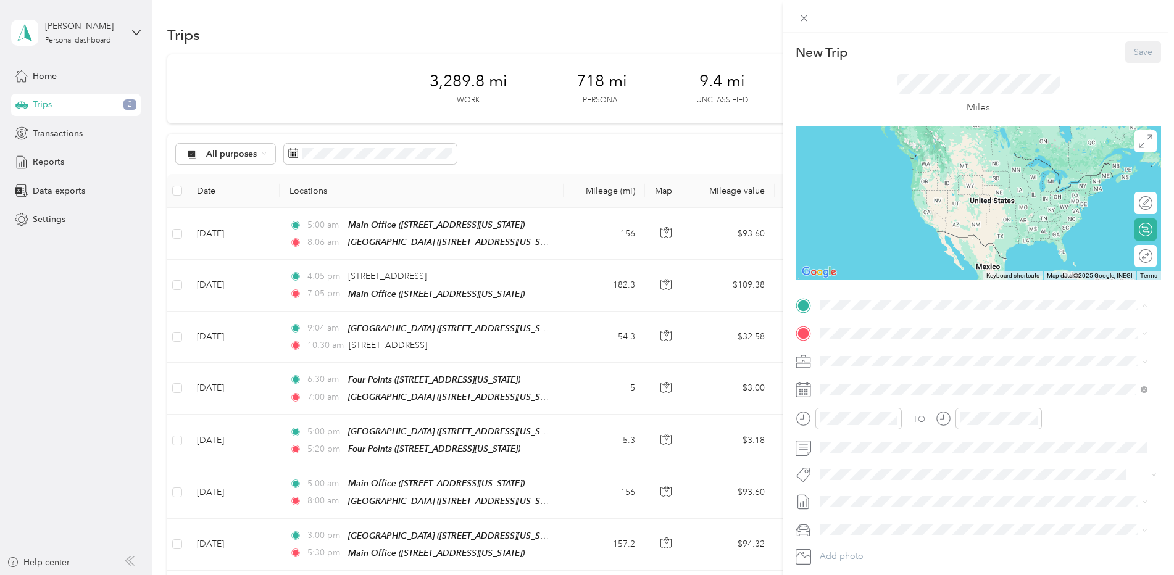
click at [877, 364] on span "[STREET_ADDRESS][US_STATE]" at bounding box center [904, 368] width 123 height 10
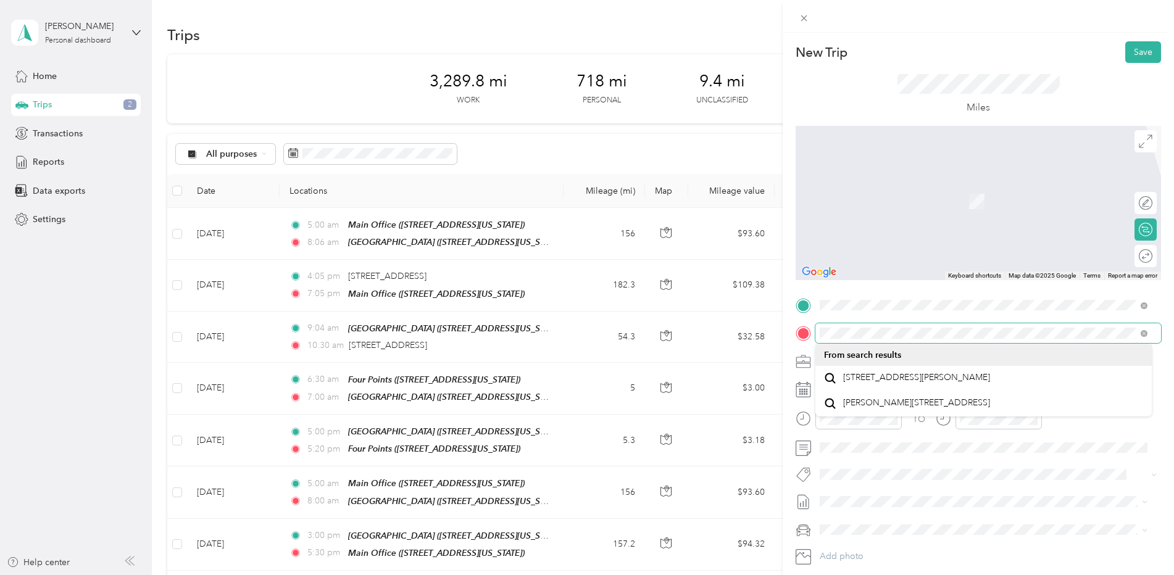
click at [785, 332] on form "New Trip Save This trip cannot be edited because it is either under review, app…" at bounding box center [978, 317] width 391 height 552
click at [788, 326] on form "New Trip Save This trip cannot be edited because it is either under review, app…" at bounding box center [978, 317] width 391 height 552
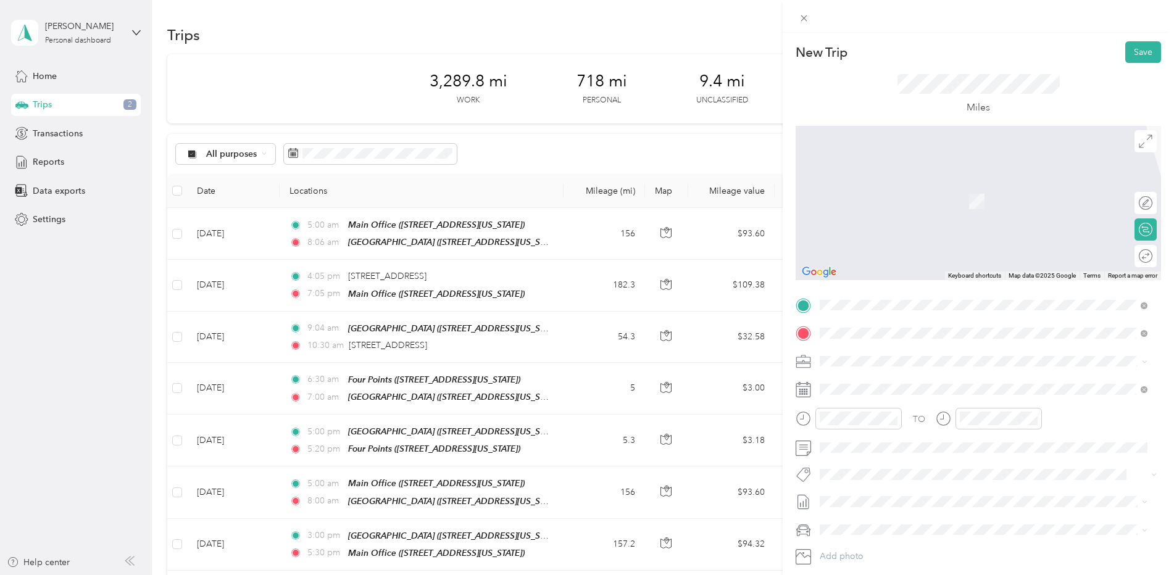
click at [904, 375] on span "[STREET_ADDRESS][US_STATE]" at bounding box center [904, 377] width 123 height 11
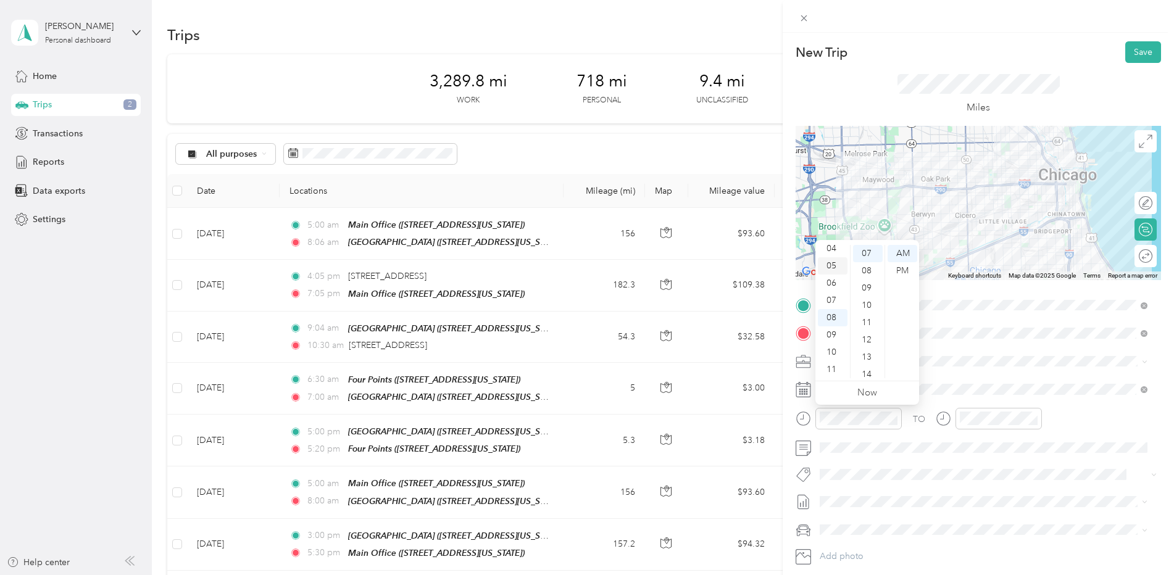
click at [836, 265] on div "05" at bounding box center [833, 265] width 30 height 17
click at [870, 258] on div "00" at bounding box center [868, 253] width 30 height 17
click at [899, 267] on div "PM" at bounding box center [903, 270] width 30 height 17
click at [1110, 491] on div "TO Add photo" at bounding box center [978, 445] width 365 height 298
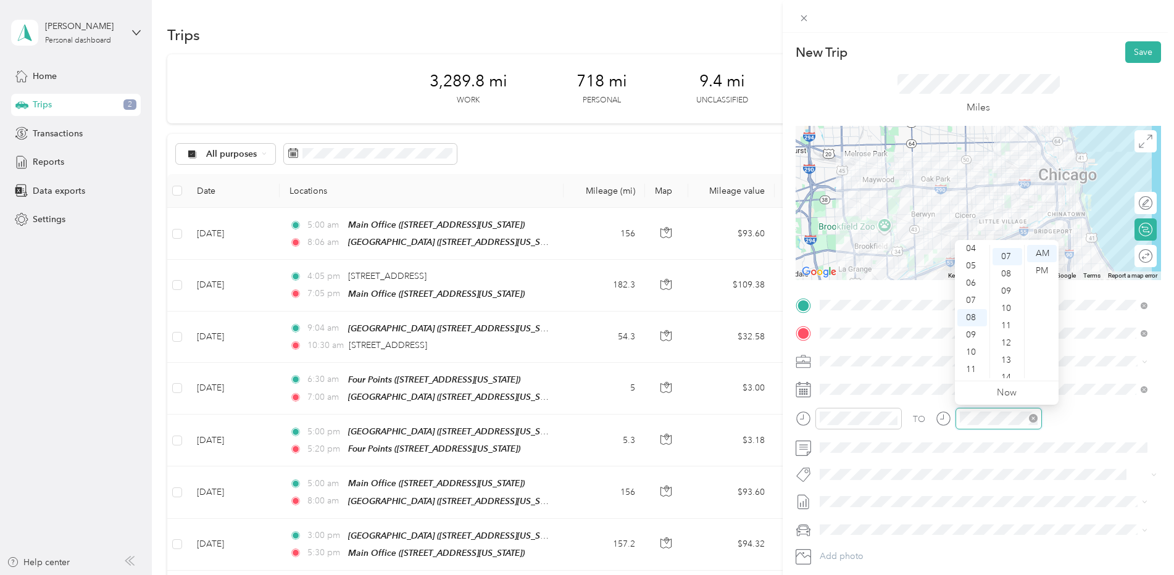
scroll to position [121, 0]
click at [973, 280] on div "06" at bounding box center [972, 283] width 30 height 17
click at [1005, 249] on div "00" at bounding box center [1008, 253] width 30 height 17
click at [1043, 272] on div "PM" at bounding box center [1042, 270] width 30 height 17
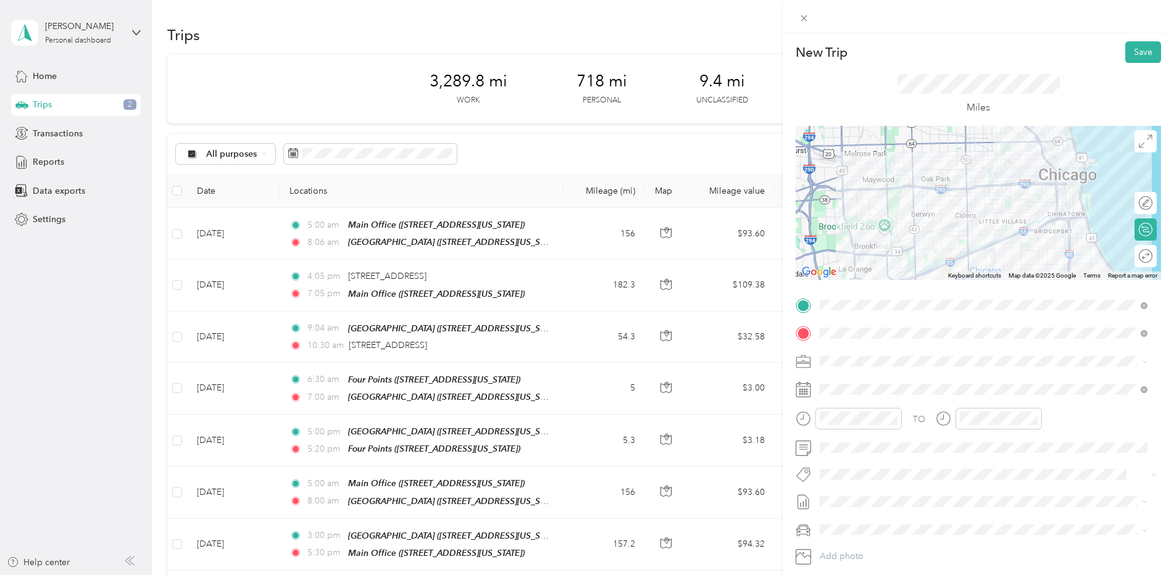
click at [1115, 101] on div "Miles" at bounding box center [978, 94] width 365 height 63
click at [1134, 54] on button "Save" at bounding box center [1143, 52] width 36 height 22
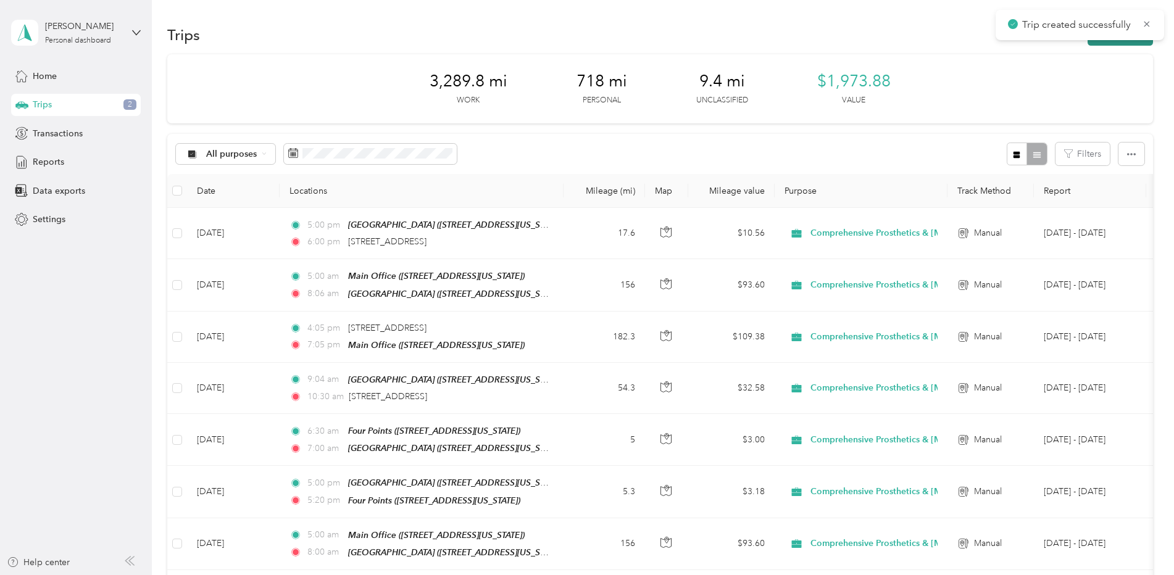
click at [1116, 41] on button "New trip" at bounding box center [1120, 35] width 65 height 22
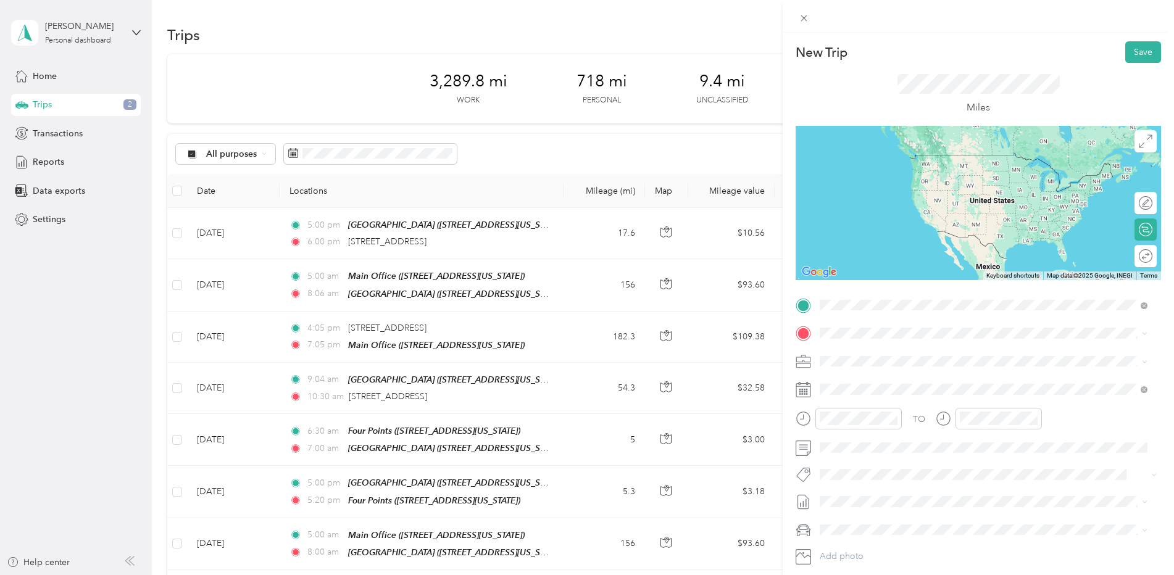
click at [880, 356] on span "[STREET_ADDRESS][US_STATE]" at bounding box center [904, 349] width 123 height 11
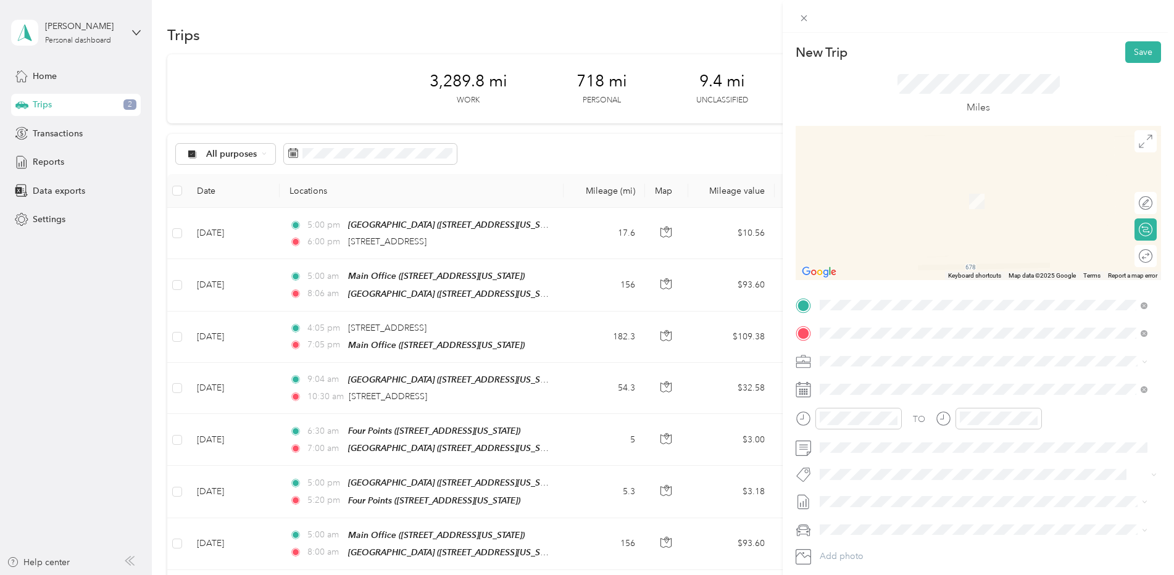
click at [902, 383] on span "[STREET_ADDRESS][US_STATE]" at bounding box center [904, 377] width 123 height 11
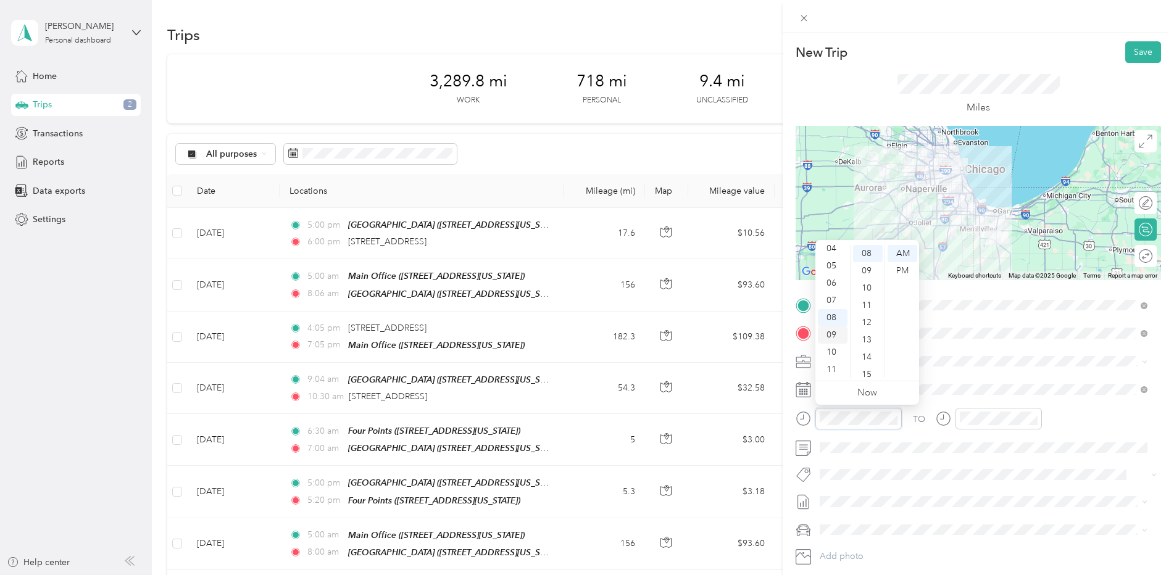
scroll to position [12, 0]
click at [835, 360] on div "07" at bounding box center [833, 362] width 30 height 17
click at [866, 251] on div "00" at bounding box center [868, 253] width 30 height 17
click at [905, 252] on div "AM" at bounding box center [903, 253] width 30 height 17
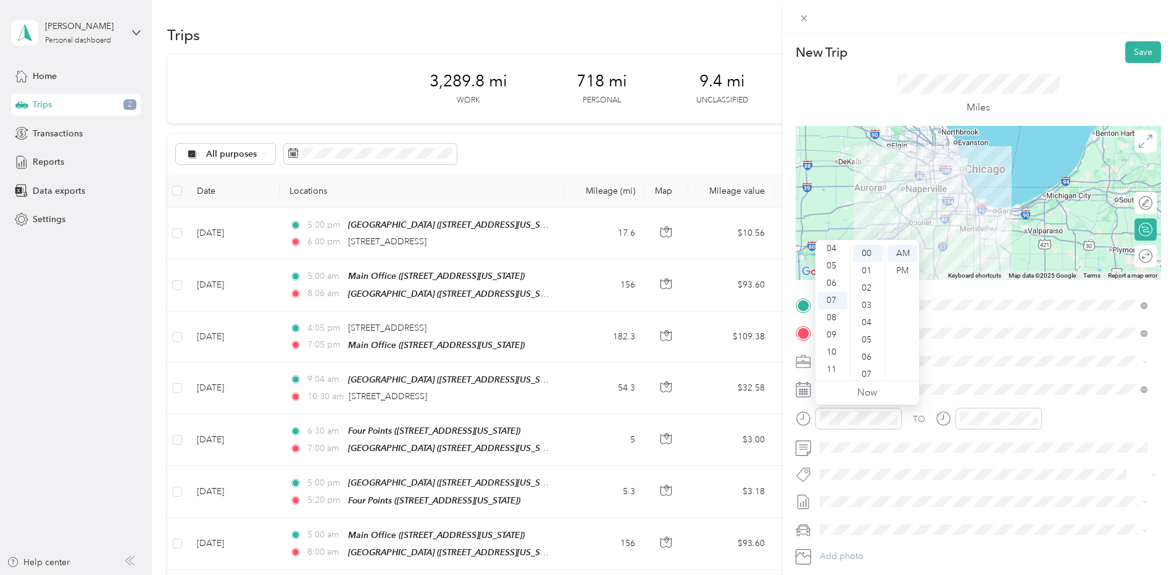
click at [1152, 456] on form "New Trip Save This trip cannot be edited because it is either under review, app…" at bounding box center [978, 317] width 391 height 552
click at [1126, 56] on button "Save" at bounding box center [1143, 52] width 36 height 22
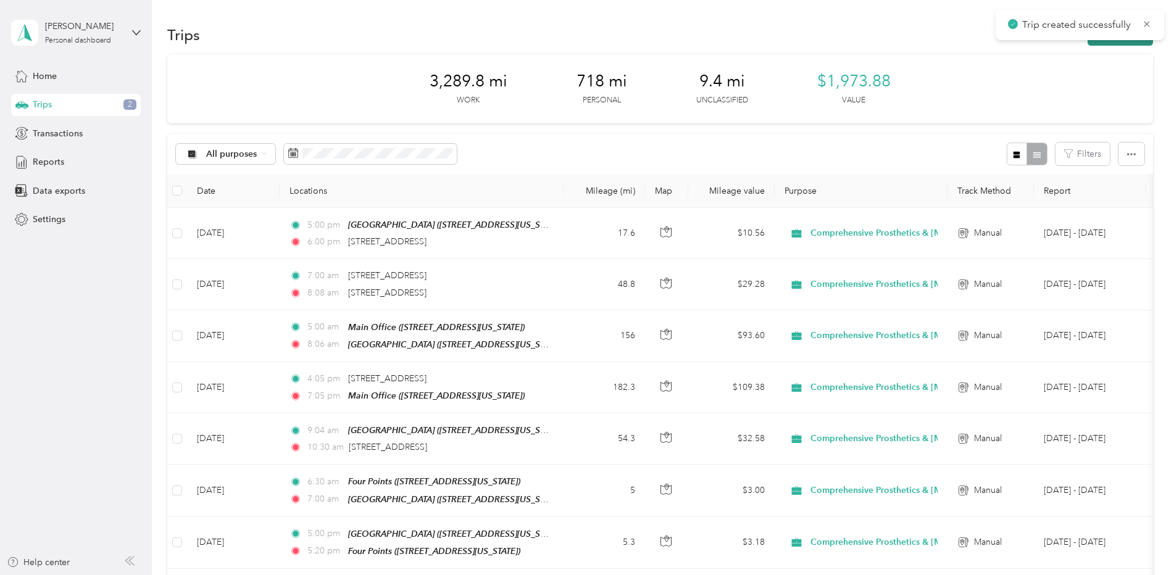
click at [1118, 44] on button "New trip" at bounding box center [1120, 35] width 65 height 22
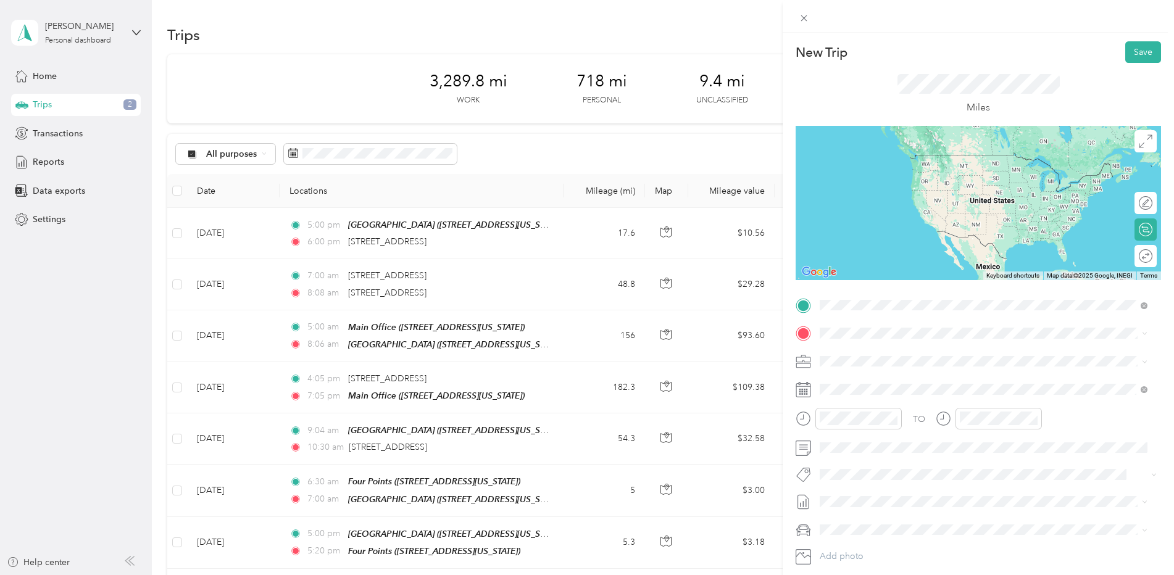
click at [883, 356] on span "[STREET_ADDRESS][US_STATE]" at bounding box center [904, 349] width 123 height 11
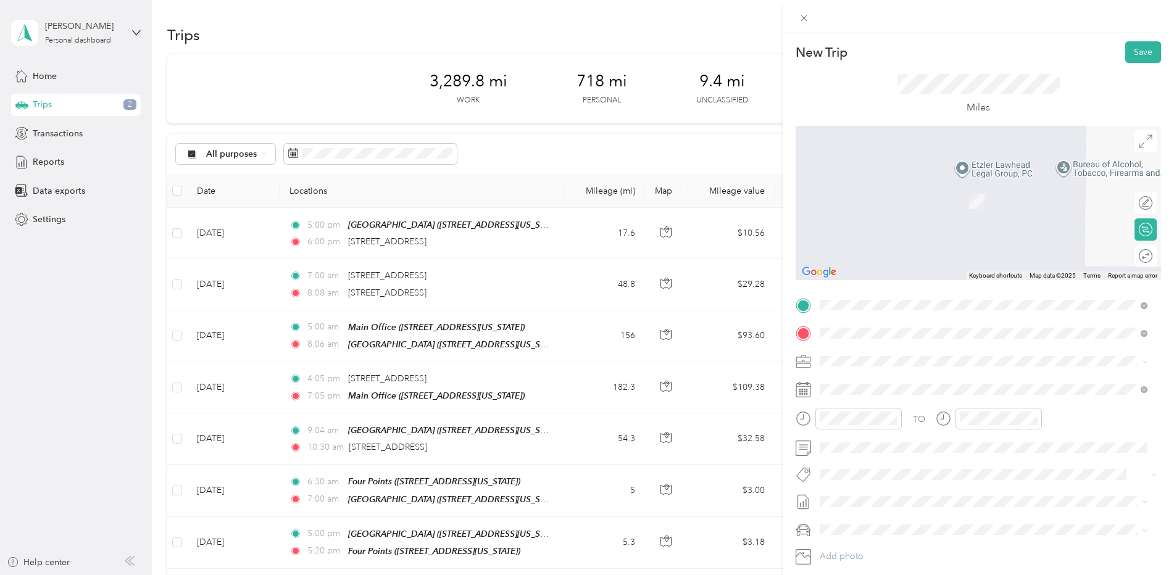
click at [877, 383] on strong "Main Office" at bounding box center [867, 382] width 48 height 11
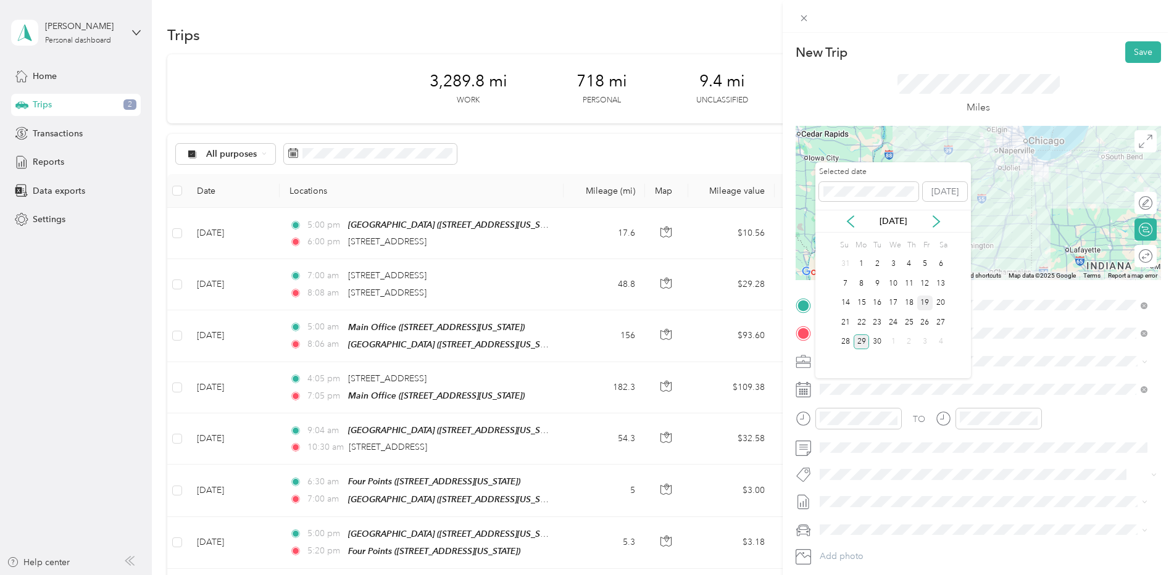
click at [926, 302] on div "19" at bounding box center [925, 303] width 16 height 15
click at [894, 299] on div "17" at bounding box center [893, 303] width 16 height 15
click at [891, 320] on div "24" at bounding box center [893, 322] width 16 height 15
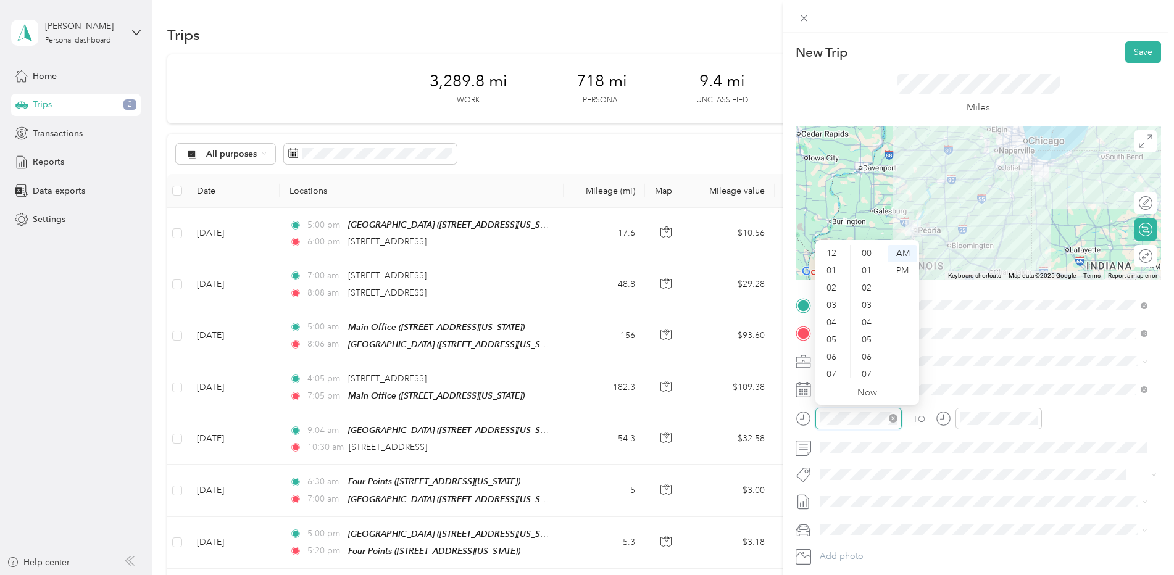
scroll to position [74, 0]
drag, startPoint x: 825, startPoint y: 247, endPoint x: 850, endPoint y: 266, distance: 31.2
click at [827, 248] on div "04" at bounding box center [833, 248] width 30 height 17
click at [866, 254] on div "00" at bounding box center [868, 253] width 30 height 17
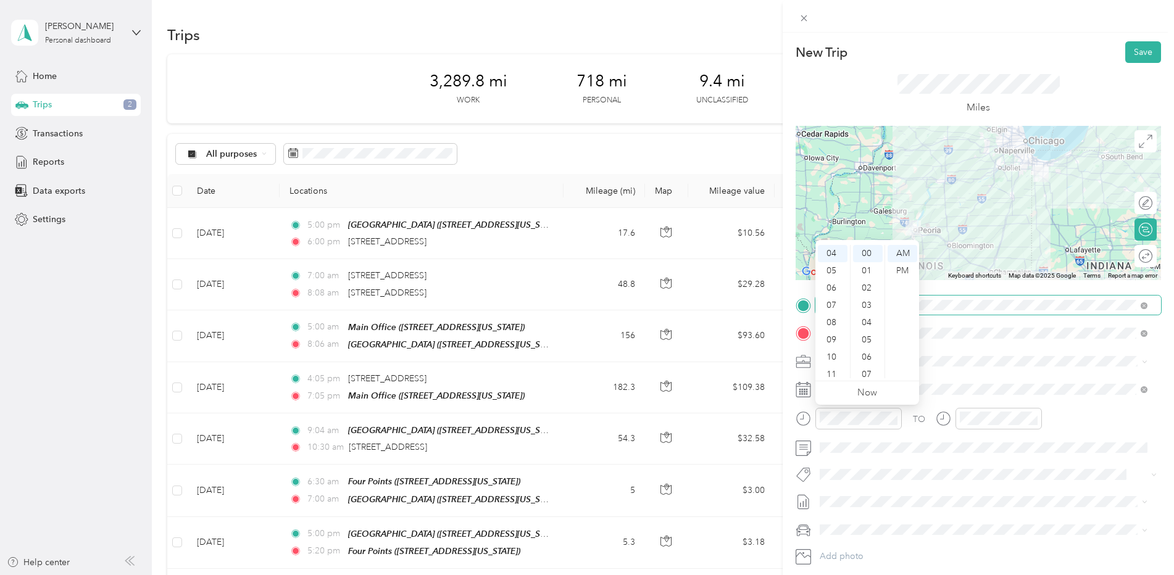
drag, startPoint x: 900, startPoint y: 267, endPoint x: 931, endPoint y: 313, distance: 55.6
click at [902, 272] on div "PM" at bounding box center [903, 270] width 30 height 17
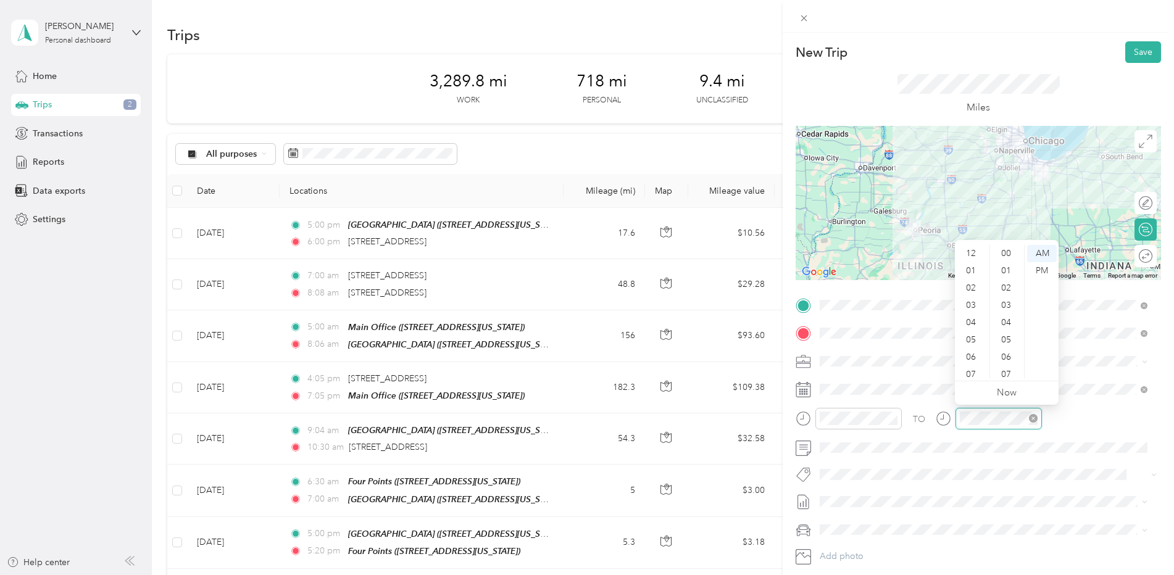
scroll to position [74, 0]
click at [975, 302] on div "07" at bounding box center [972, 300] width 30 height 17
click at [1044, 266] on div "PM" at bounding box center [1042, 270] width 30 height 17
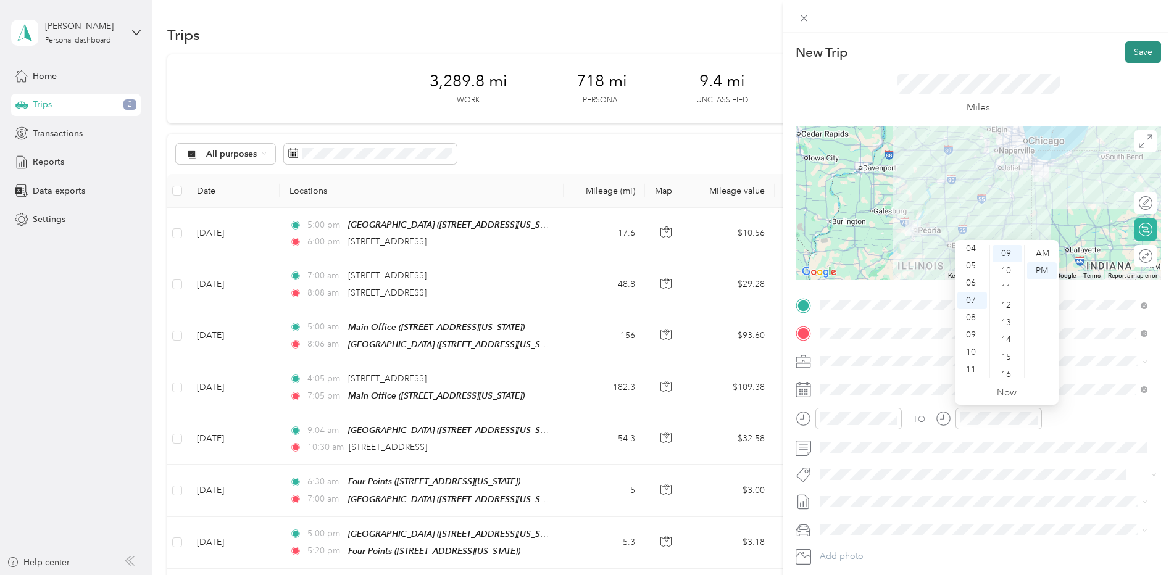
click at [1131, 54] on button "Save" at bounding box center [1143, 52] width 36 height 22
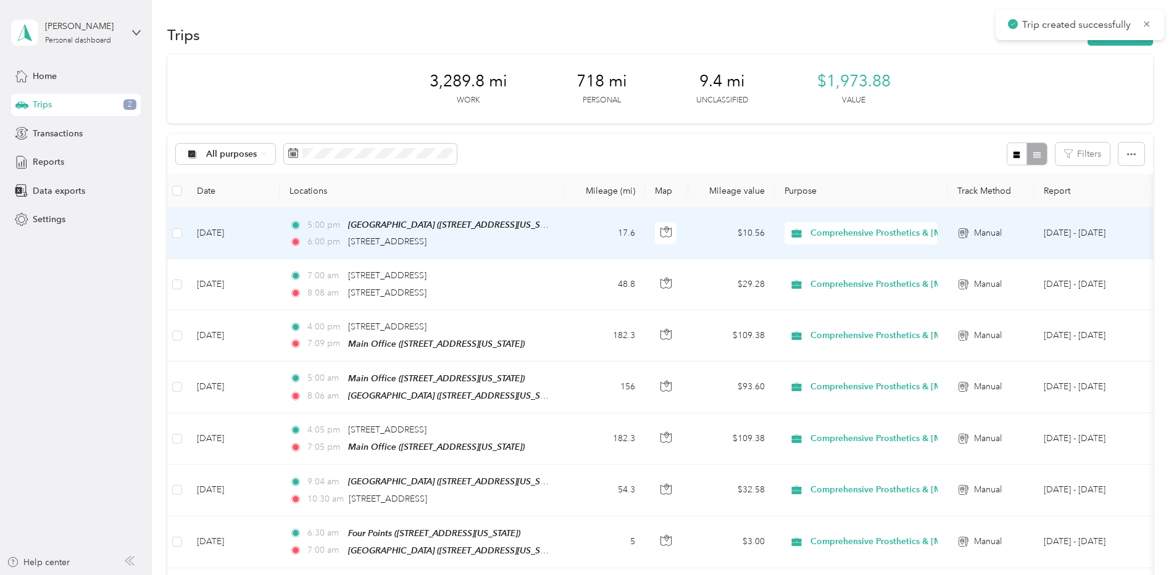
click at [225, 226] on td "[DATE]" at bounding box center [233, 233] width 93 height 51
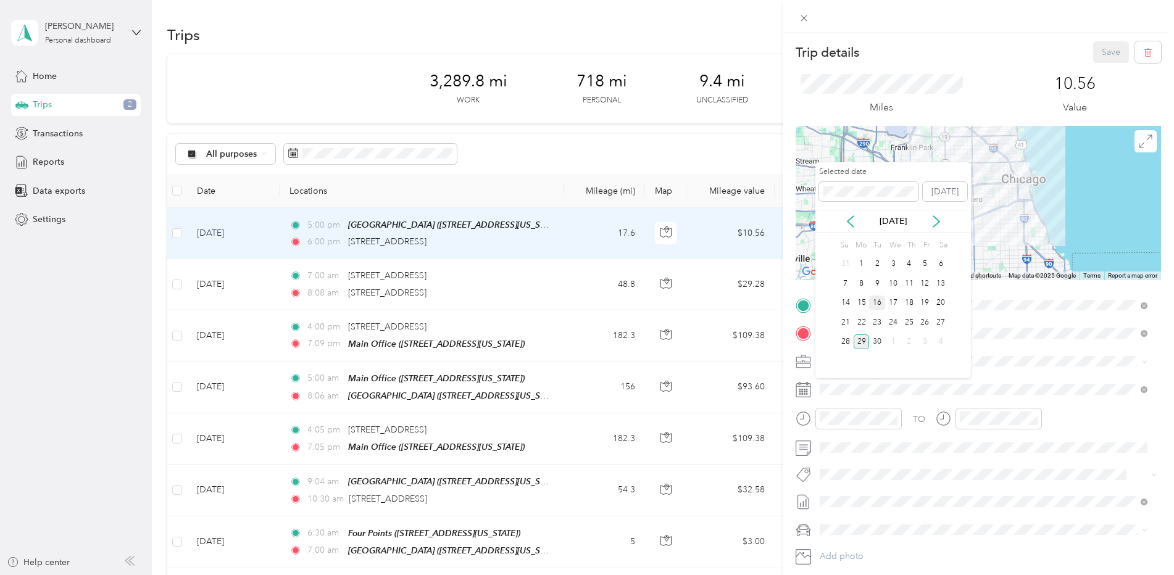
click at [877, 301] on div "16" at bounding box center [877, 303] width 16 height 15
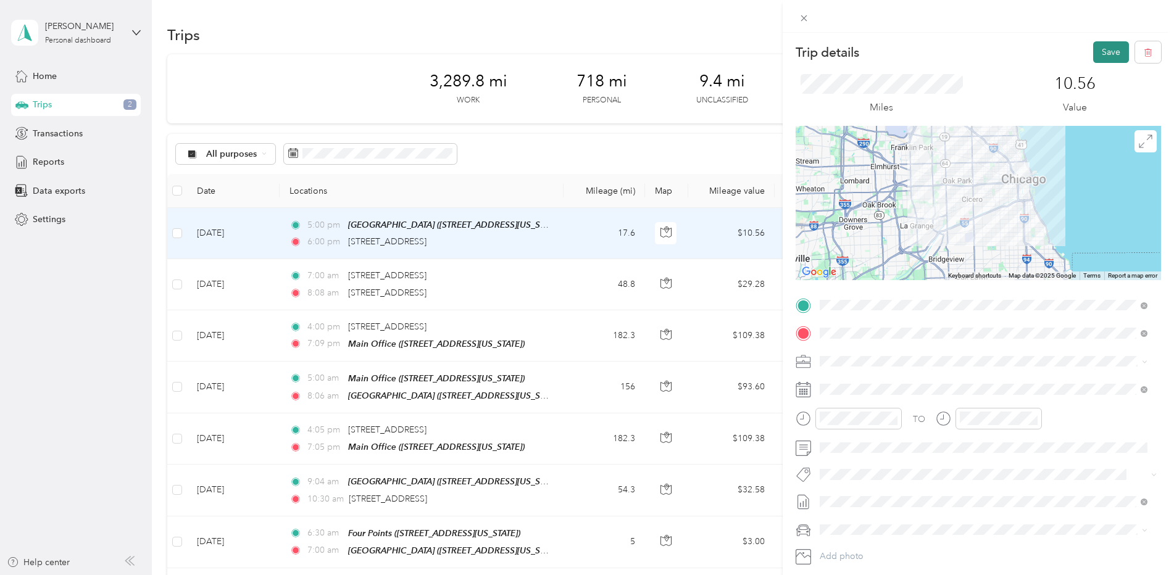
click at [1097, 48] on button "Save" at bounding box center [1111, 52] width 36 height 22
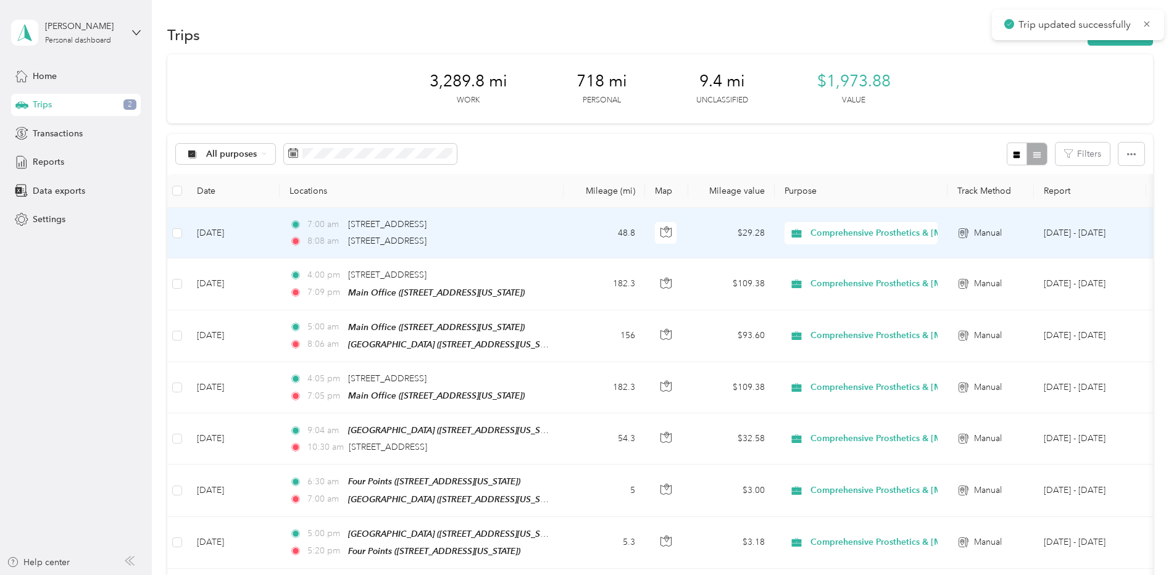
click at [223, 233] on td "[DATE]" at bounding box center [233, 233] width 93 height 51
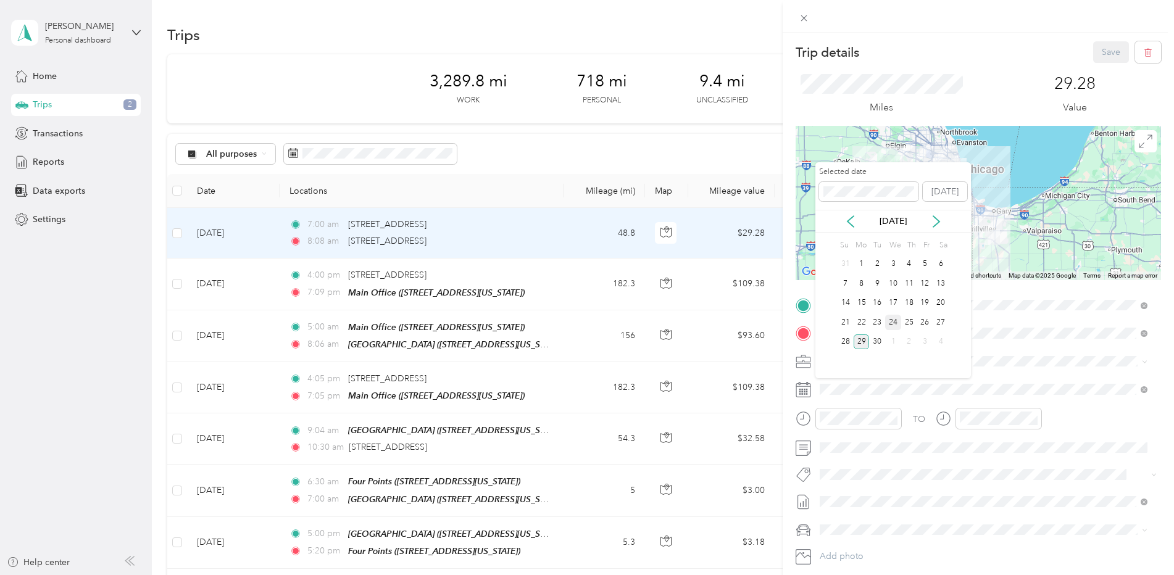
click at [889, 326] on div "24" at bounding box center [893, 322] width 16 height 15
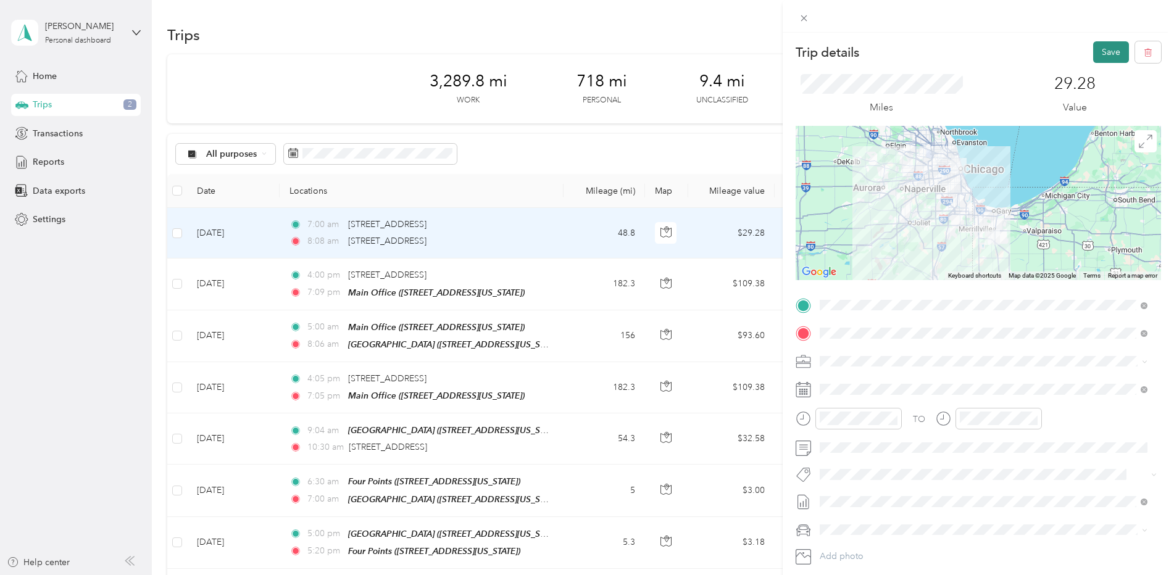
click at [1093, 51] on button "Save" at bounding box center [1111, 52] width 36 height 22
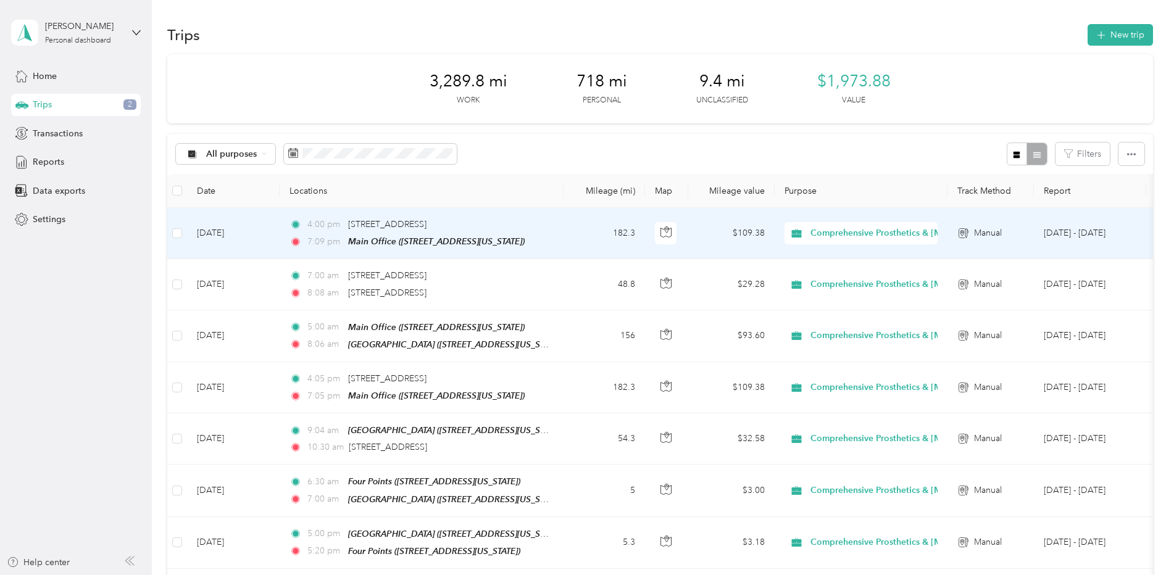
click at [228, 231] on td "[DATE]" at bounding box center [233, 233] width 93 height 51
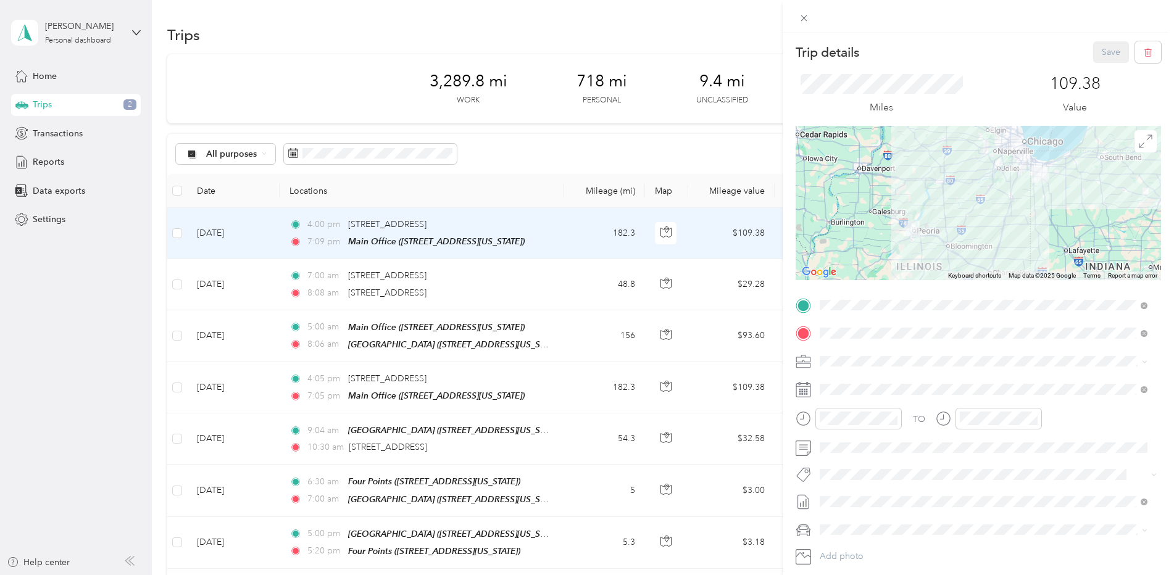
click at [154, 295] on div "Trip details Save This trip cannot be edited because it is either under review,…" at bounding box center [587, 287] width 1174 height 575
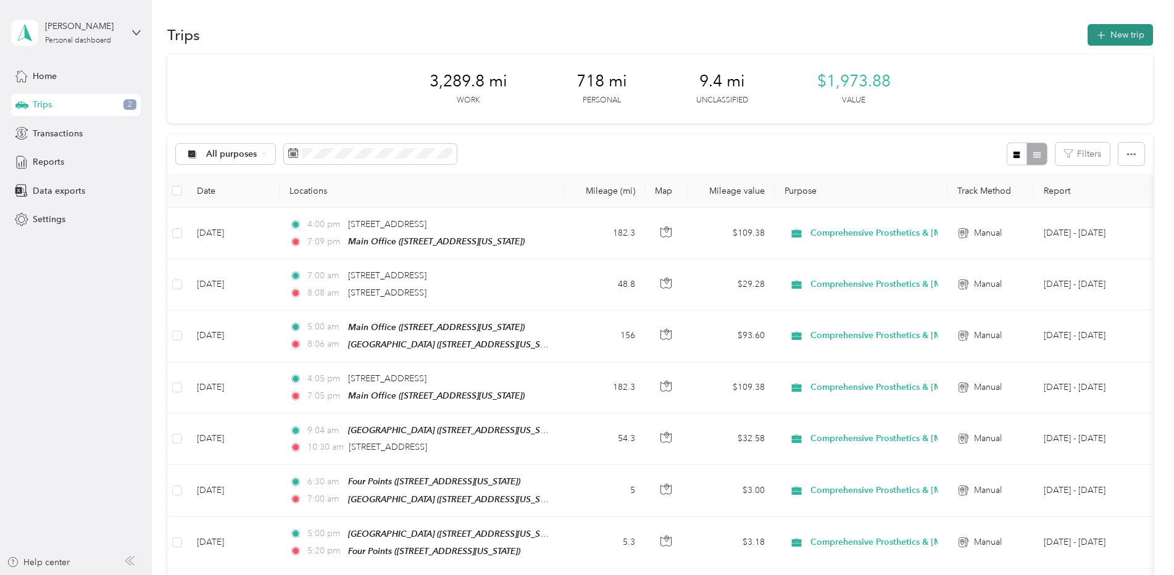
click at [1104, 36] on icon "button" at bounding box center [1101, 35] width 14 height 14
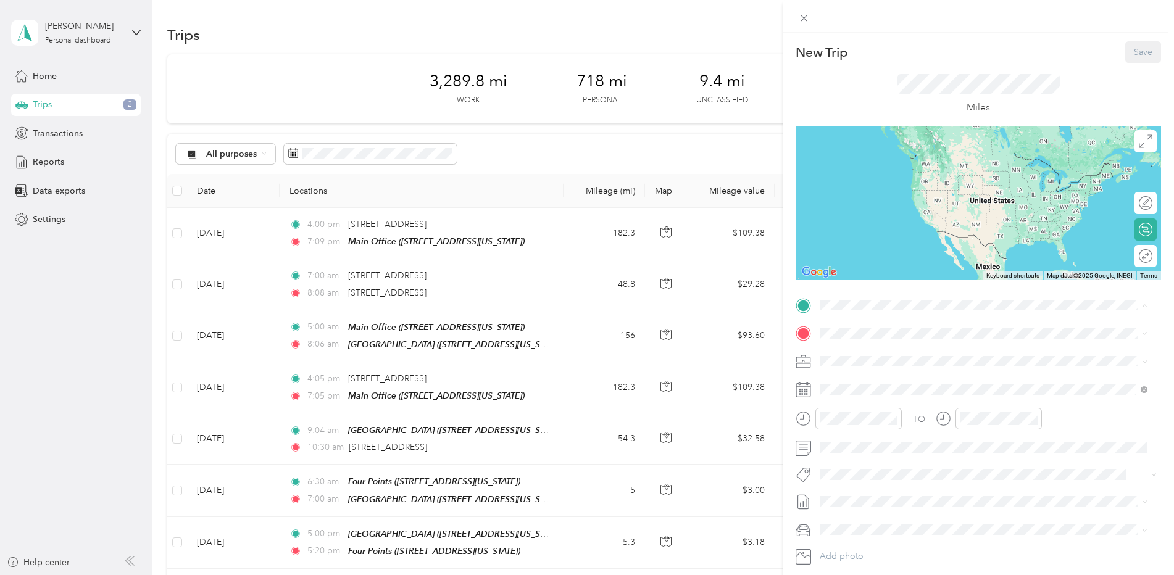
click at [891, 354] on div "Brookfield" at bounding box center [904, 354] width 123 height 11
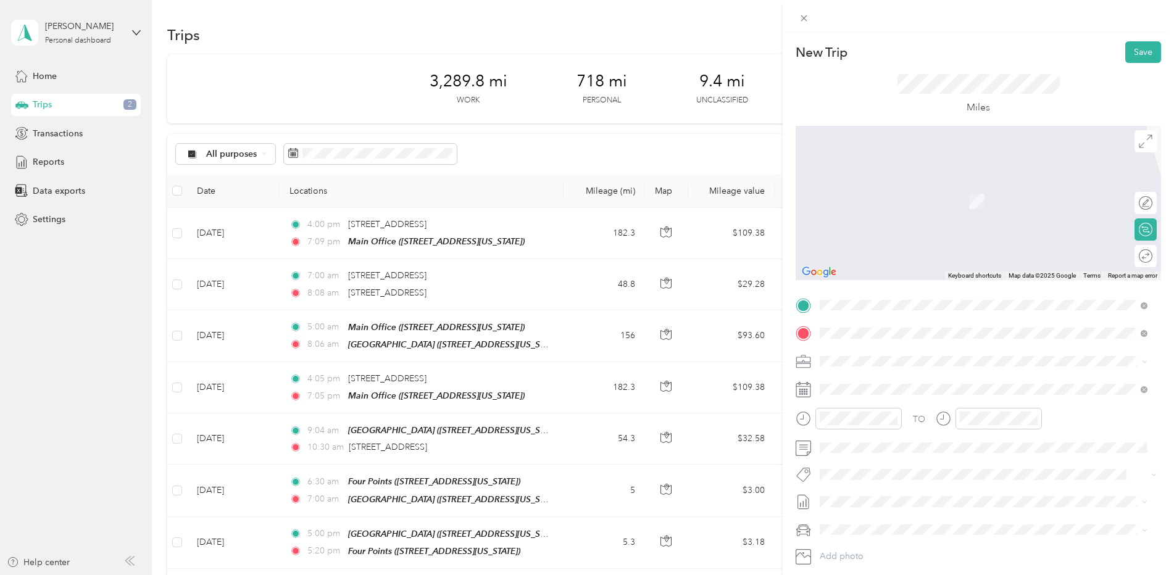
click at [893, 383] on span "[STREET_ADDRESS][US_STATE]" at bounding box center [904, 377] width 123 height 11
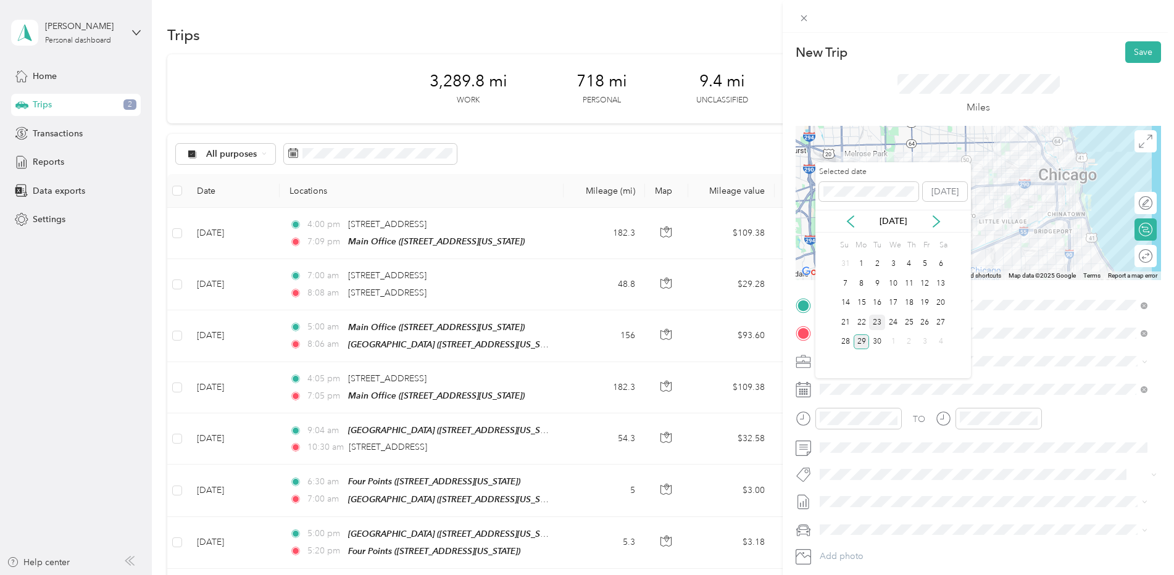
click at [878, 322] on div "23" at bounding box center [877, 322] width 16 height 15
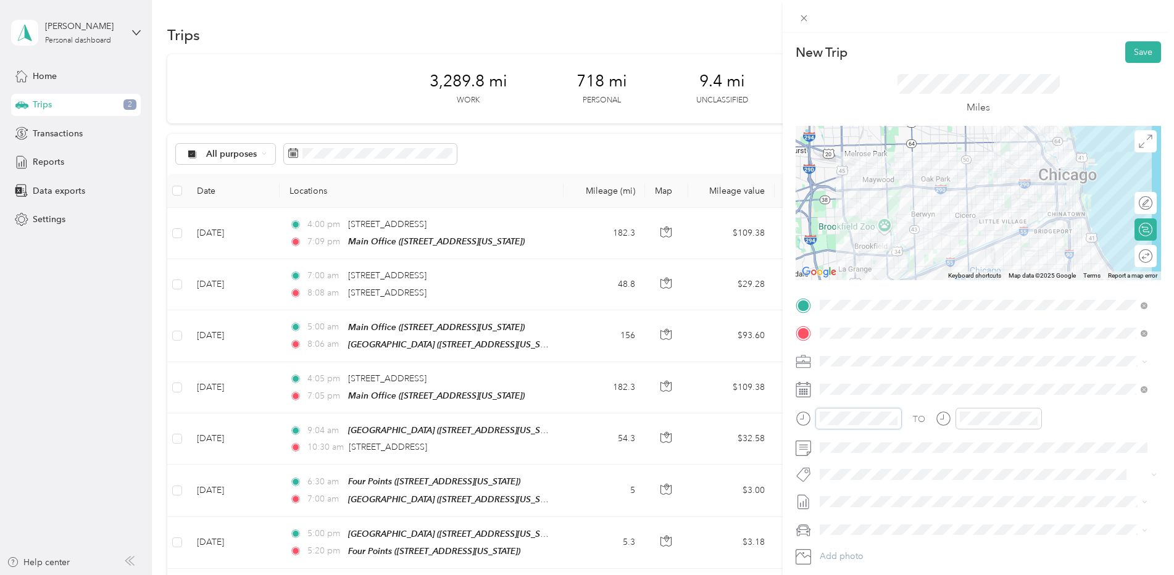
scroll to position [74, 0]
click at [837, 263] on div "05" at bounding box center [833, 265] width 30 height 17
click at [864, 256] on div "00" at bounding box center [868, 253] width 30 height 17
click at [898, 267] on div "PM" at bounding box center [903, 270] width 30 height 17
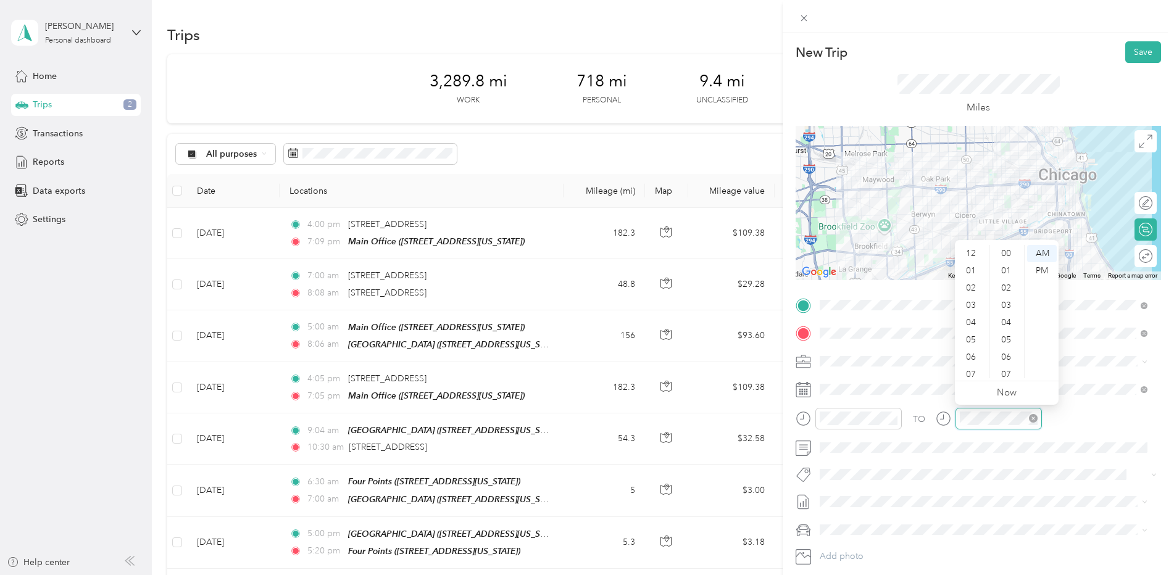
scroll to position [74, 0]
click at [973, 285] on div "06" at bounding box center [972, 283] width 30 height 17
click at [1009, 254] on div "00" at bounding box center [1008, 253] width 30 height 17
click at [1043, 268] on div "PM" at bounding box center [1042, 270] width 30 height 17
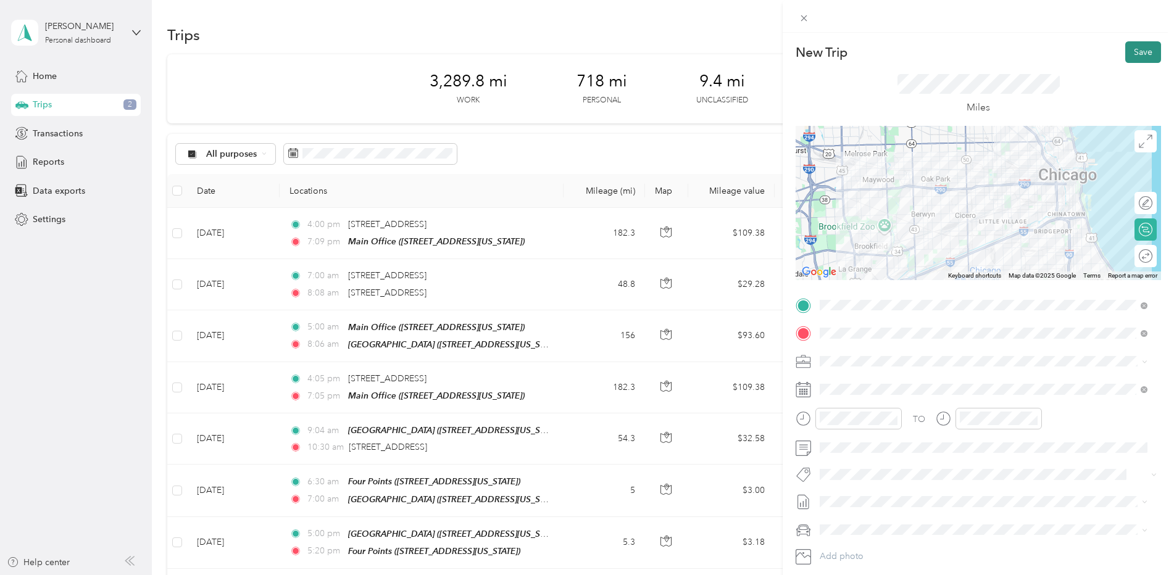
click at [1125, 53] on button "Save" at bounding box center [1143, 52] width 36 height 22
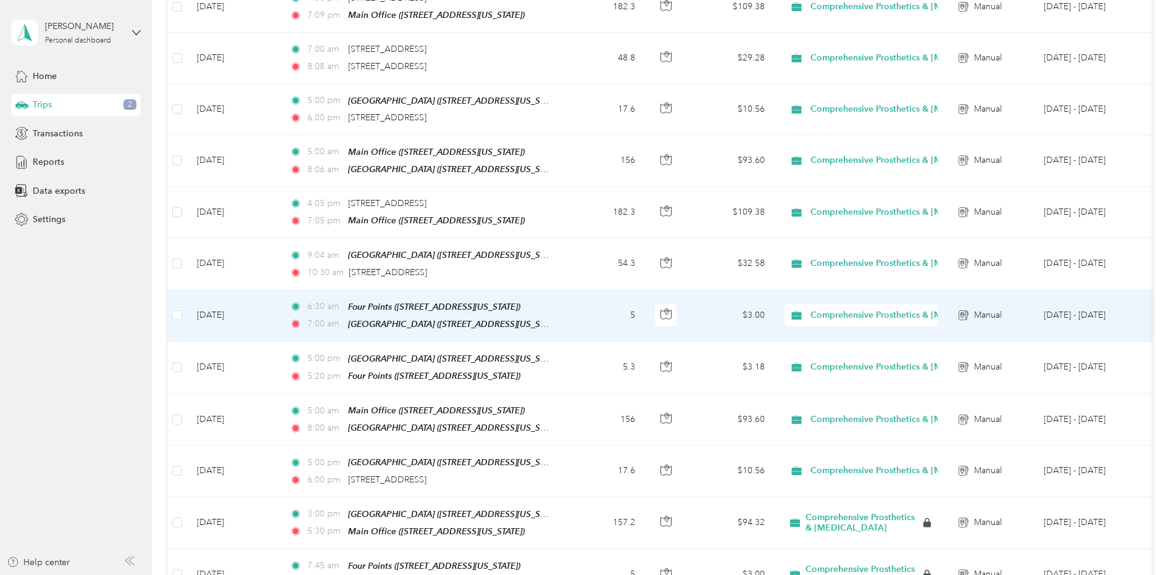
scroll to position [247, 0]
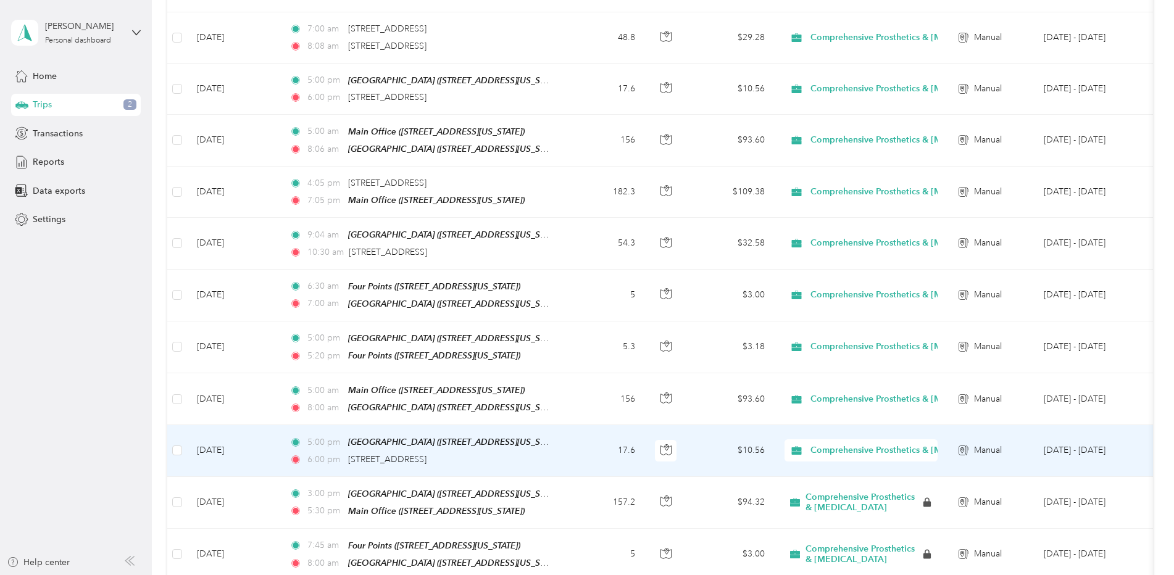
click at [209, 445] on td "[DATE]" at bounding box center [233, 450] width 93 height 51
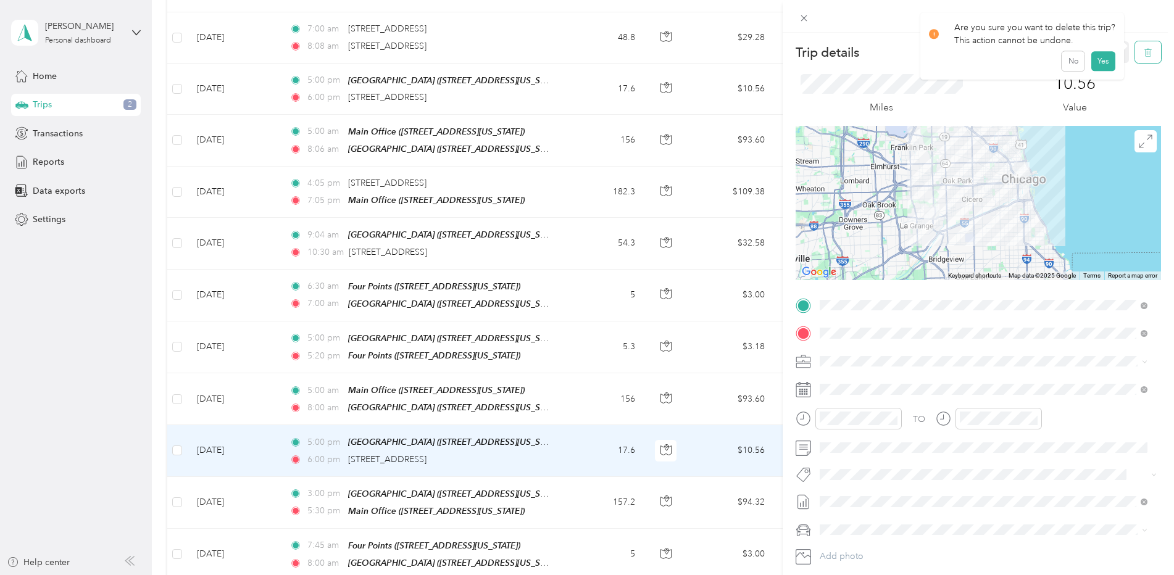
click at [1143, 56] on button "button" at bounding box center [1148, 52] width 26 height 22
click at [1099, 70] on button "Yes" at bounding box center [1103, 67] width 24 height 20
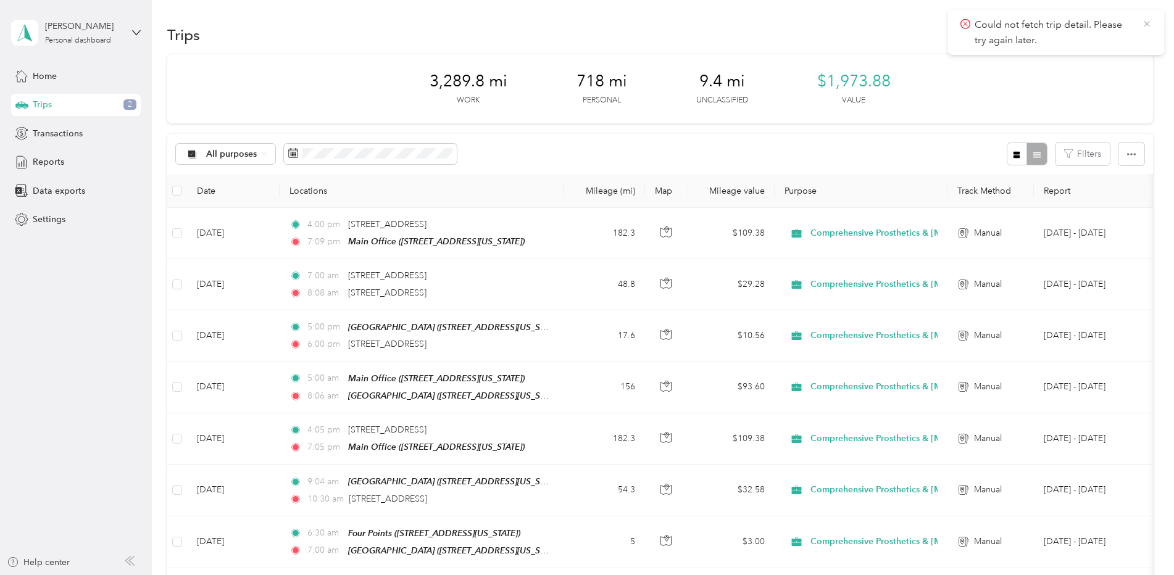
click at [1147, 22] on icon at bounding box center [1147, 24] width 10 height 11
click at [47, 167] on span "Reports" at bounding box center [48, 162] width 31 height 13
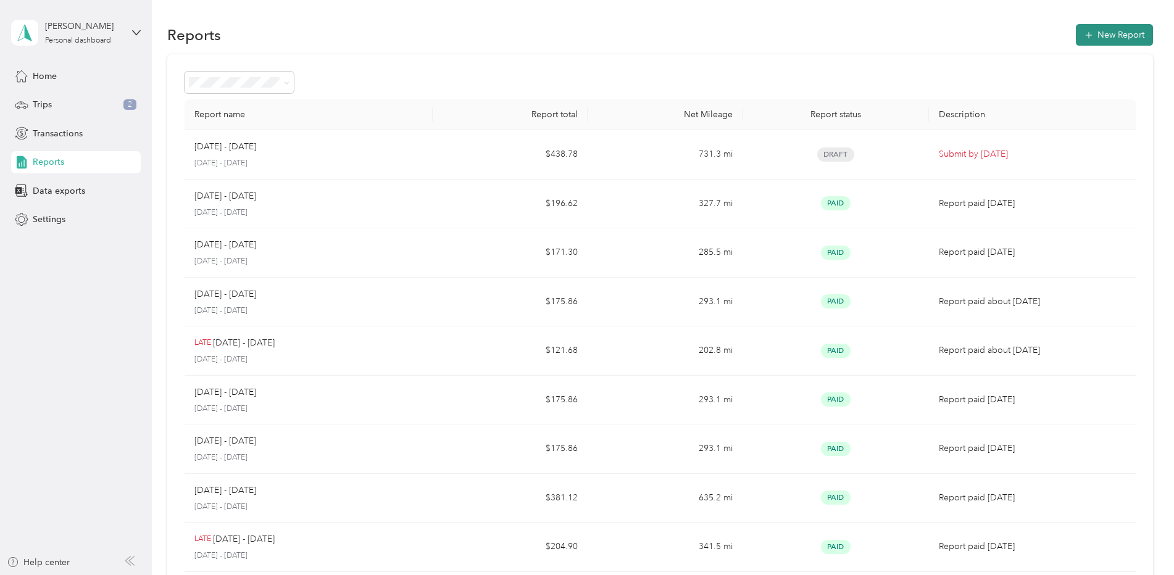
click at [1083, 34] on icon "button" at bounding box center [1089, 35] width 12 height 12
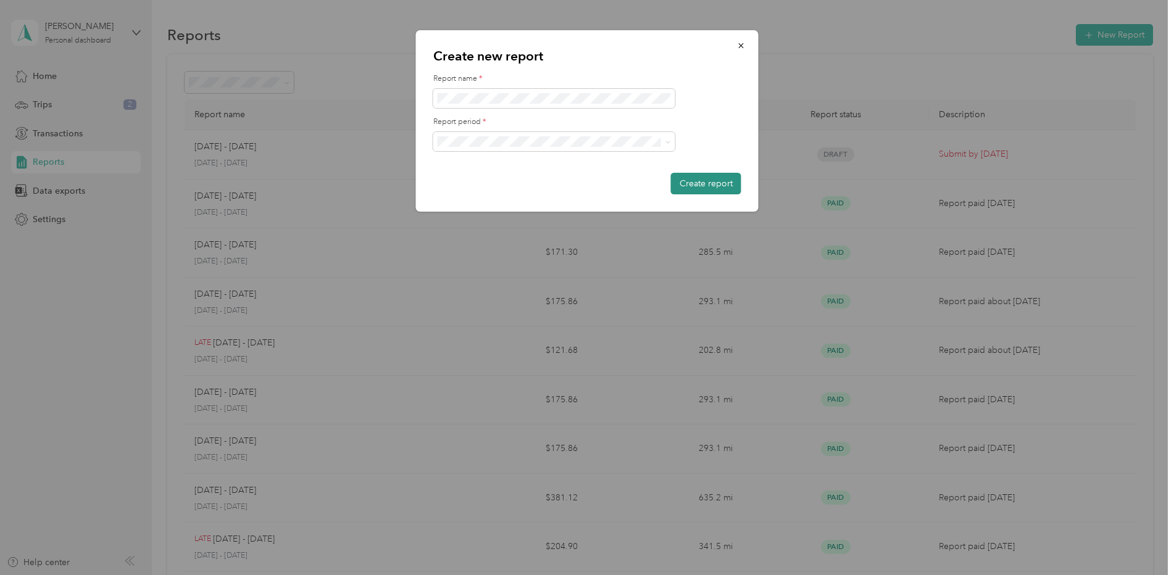
click at [698, 179] on button "Create report" at bounding box center [706, 184] width 70 height 22
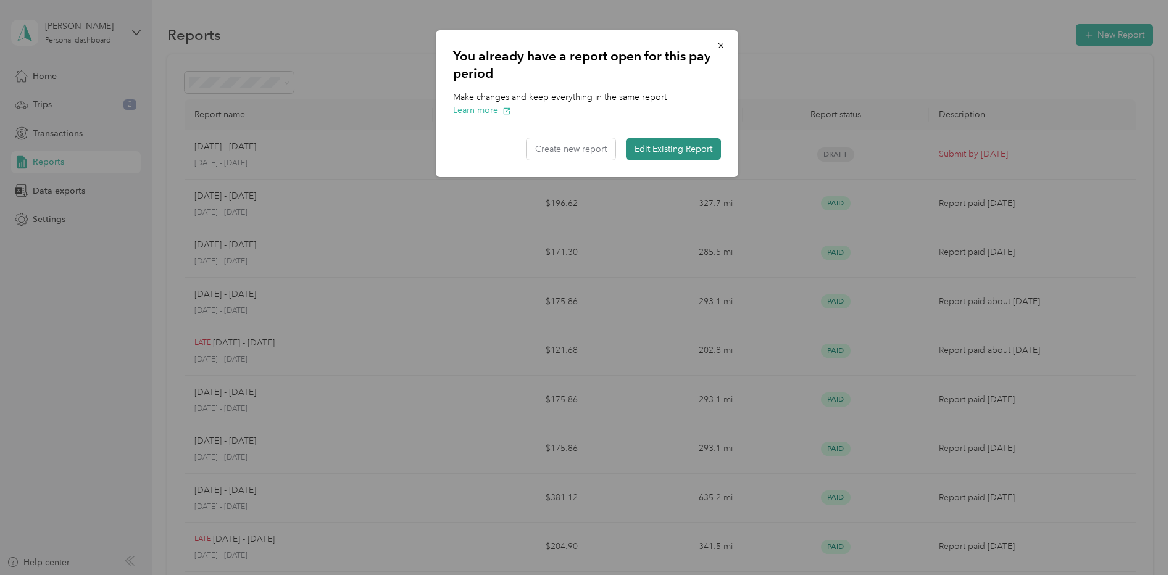
click at [678, 152] on button "Edit Existing Report" at bounding box center [673, 149] width 95 height 22
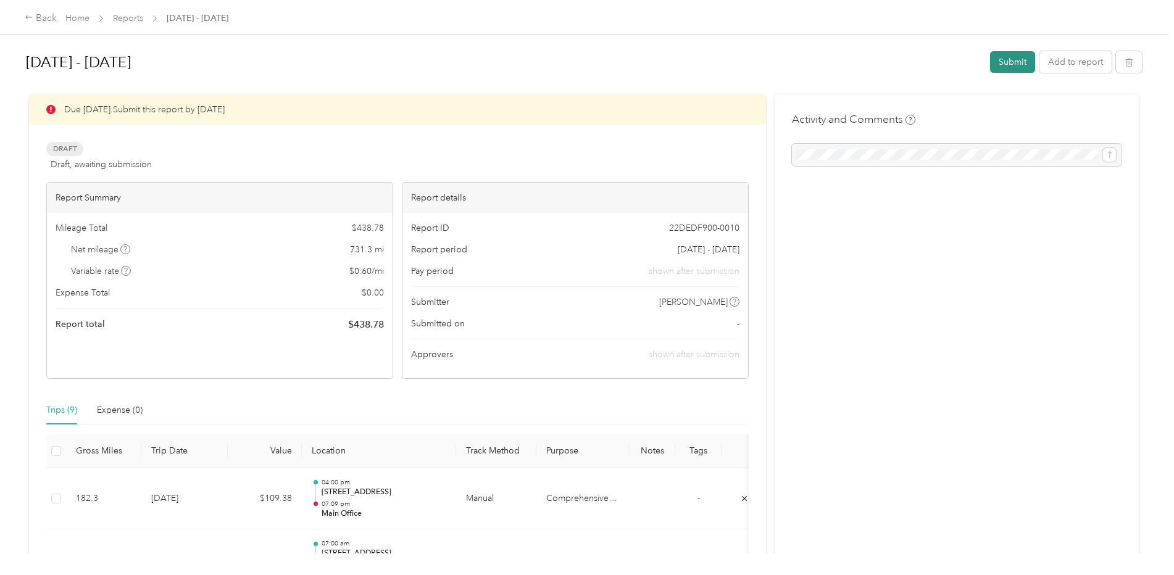
click at [1005, 64] on button "Submit" at bounding box center [1012, 62] width 45 height 22
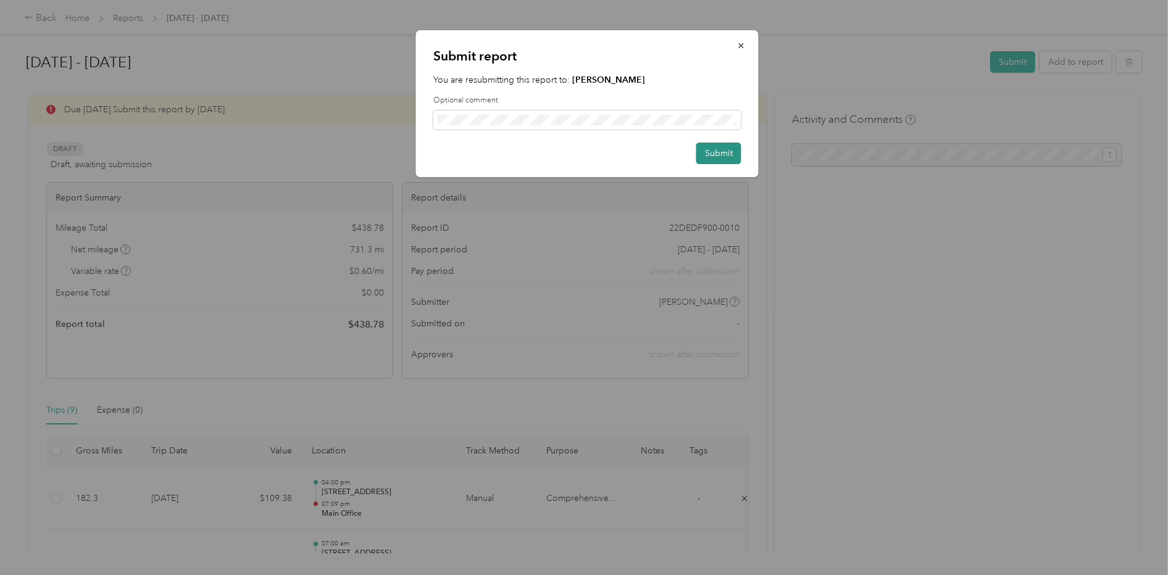
click at [729, 154] on button "Submit" at bounding box center [718, 154] width 45 height 22
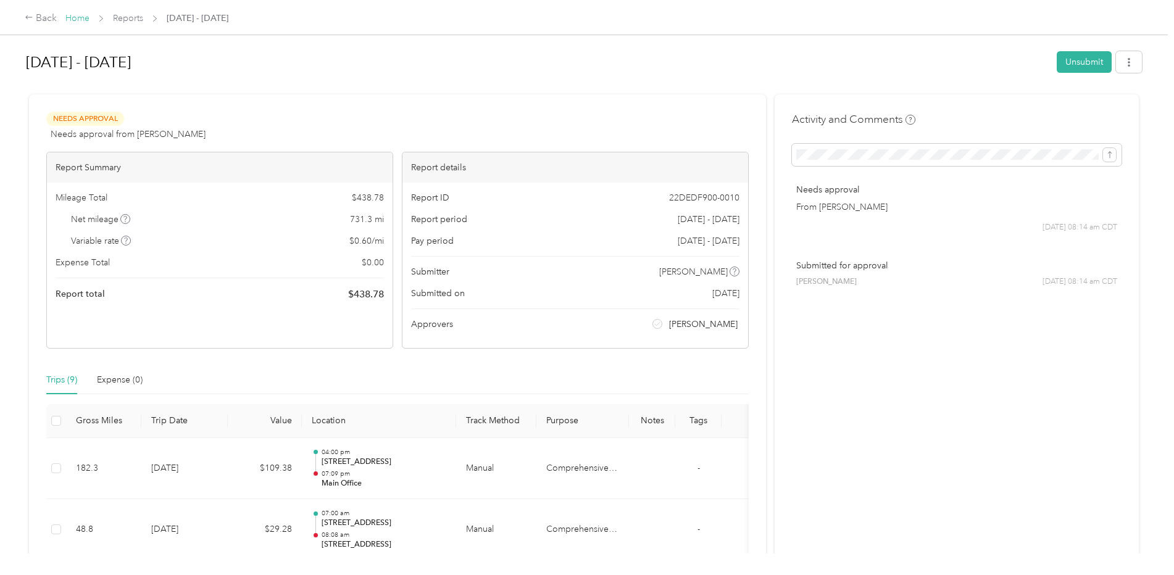
click at [80, 19] on link "Home" at bounding box center [77, 18] width 24 height 10
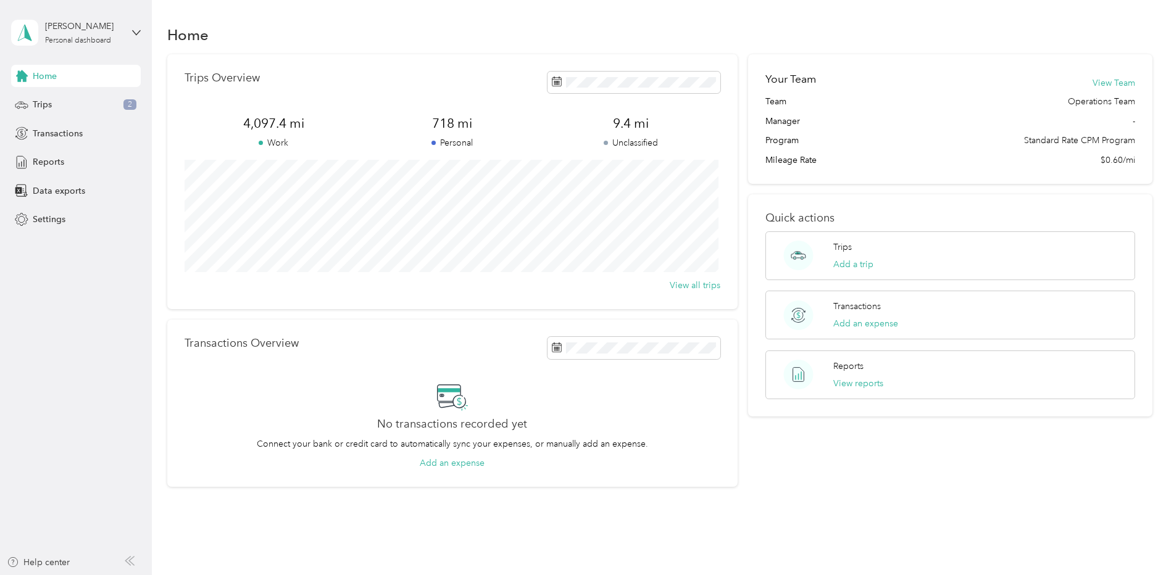
click at [900, 469] on div "Your Team View Team Team Operations Team Manager - Program Standard Rate CPM Pr…" at bounding box center [950, 270] width 404 height 433
